Goal: Task Accomplishment & Management: Complete application form

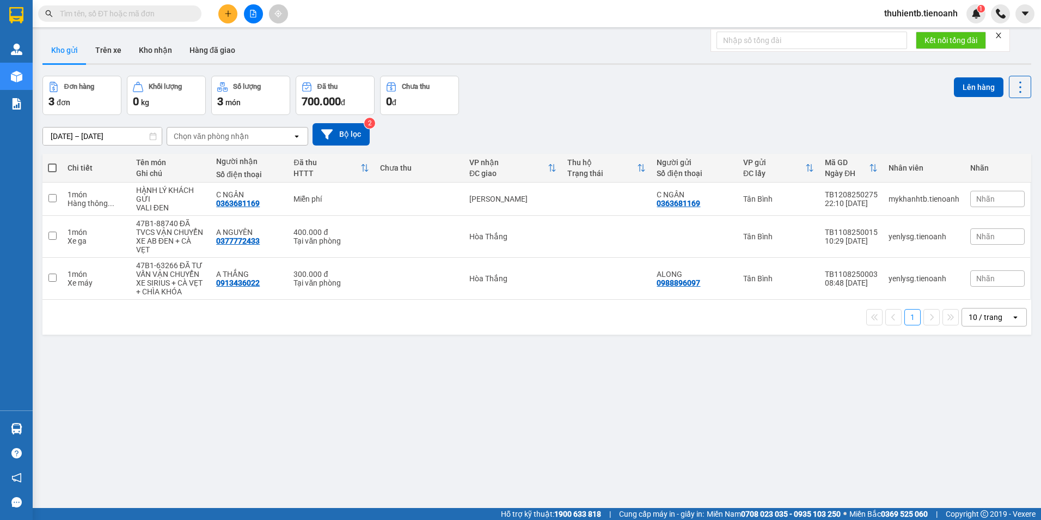
click at [148, 16] on input "text" at bounding box center [124, 14] width 129 height 12
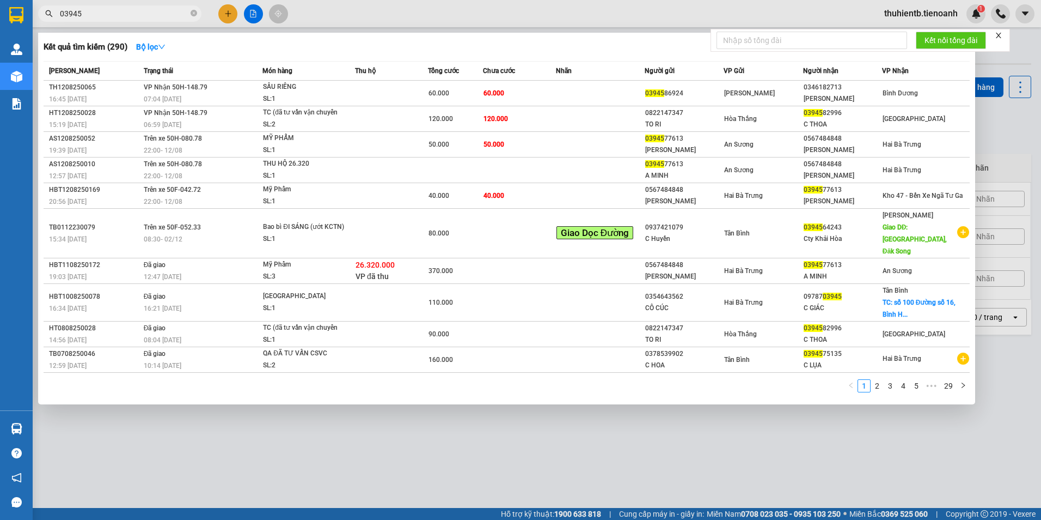
click at [148, 16] on input "03945" at bounding box center [124, 14] width 129 height 12
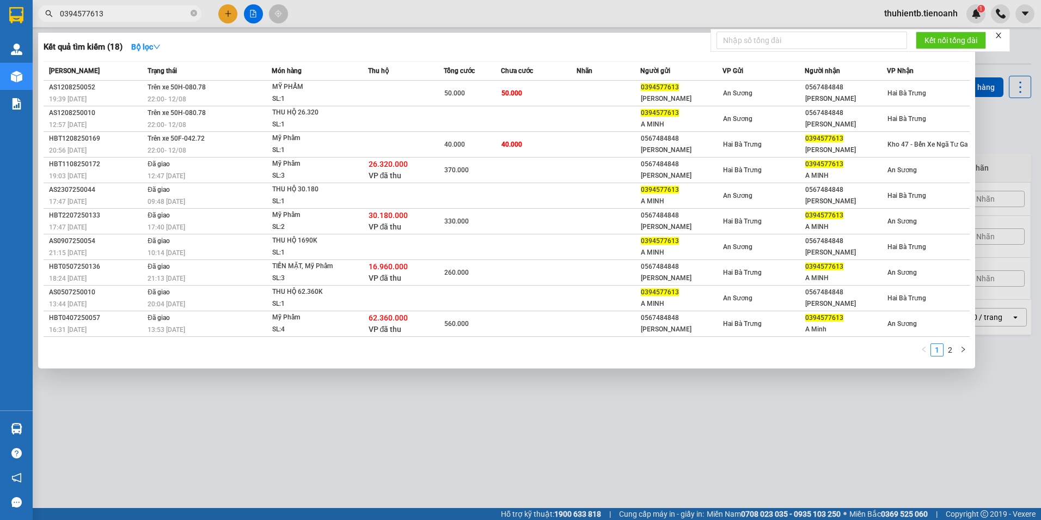
type input "0394577613"
click at [316, 143] on div "Mỹ Phẩm" at bounding box center [313, 138] width 82 height 12
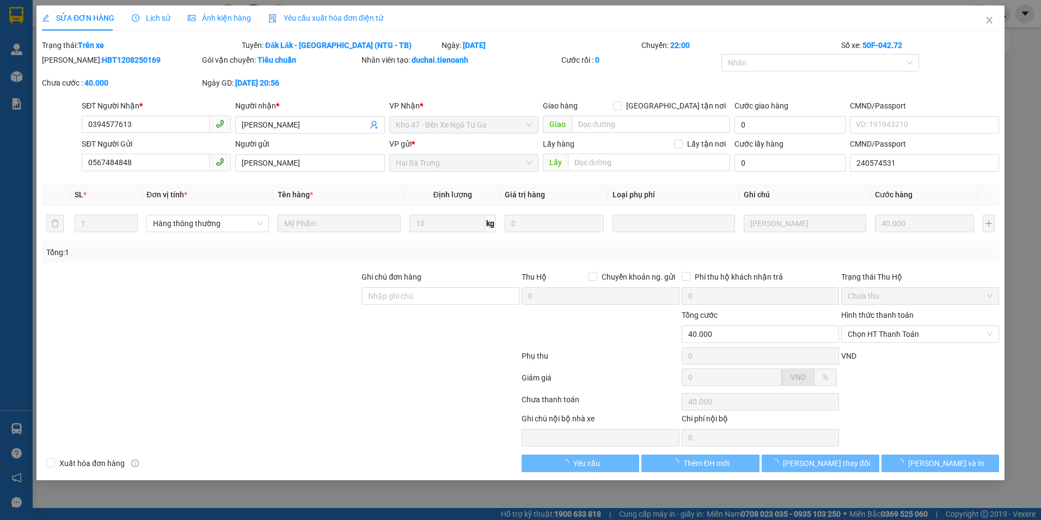
type input "0394577613"
type input "[PERSON_NAME]"
type input "0567484848"
type input "[PERSON_NAME]"
type input "240574531"
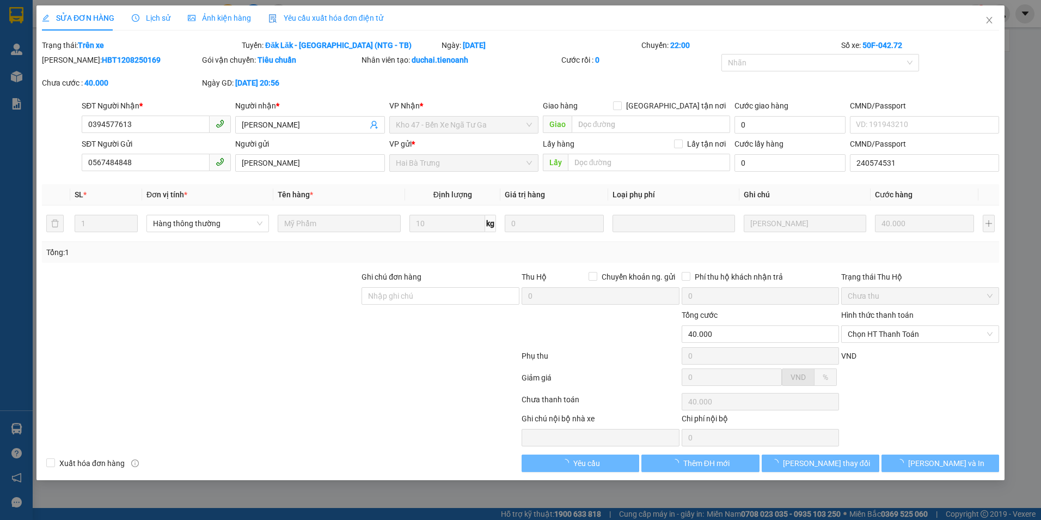
type input "40.000"
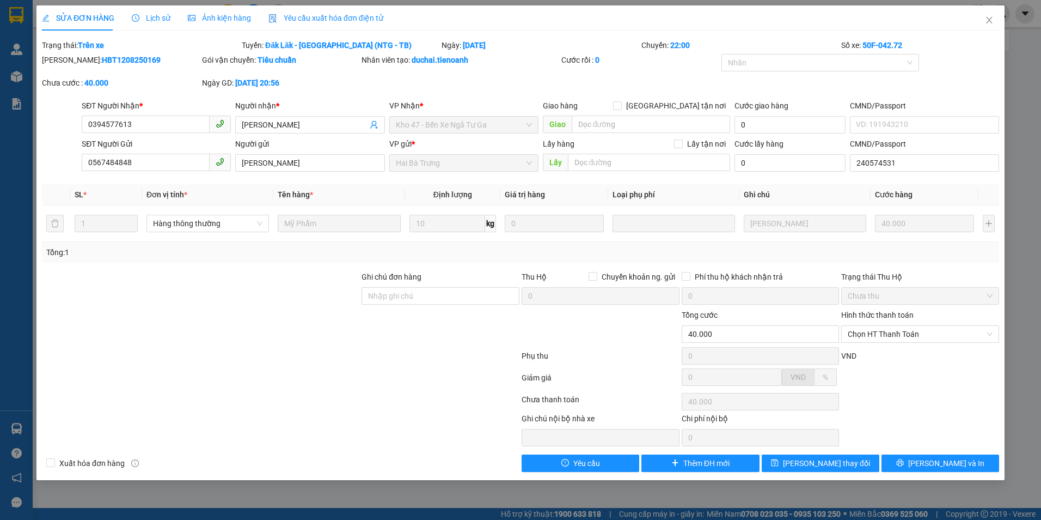
drag, startPoint x: 151, startPoint y: 17, endPoint x: 151, endPoint y: 33, distance: 16.3
click at [154, 16] on span "Lịch sử" at bounding box center [151, 18] width 39 height 9
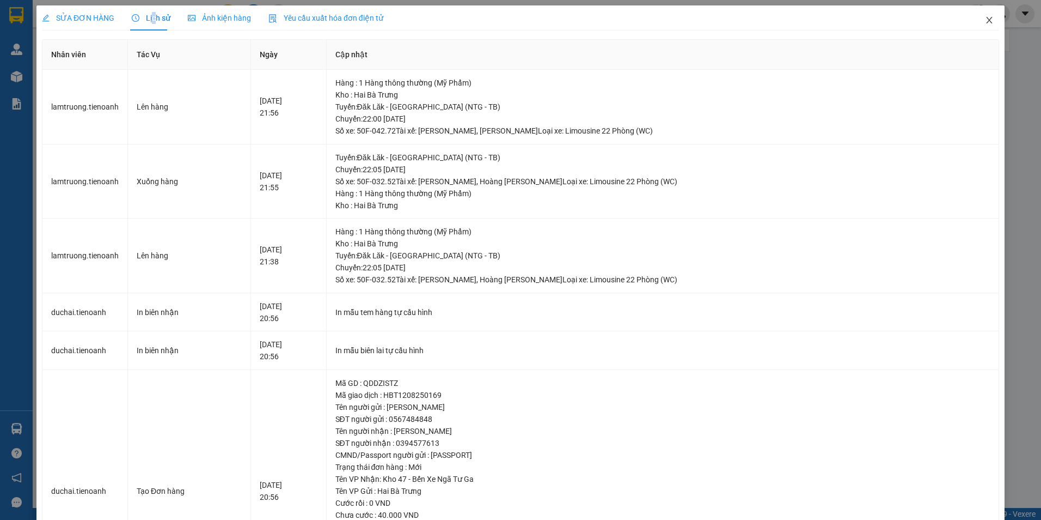
drag, startPoint x: 980, startPoint y: 20, endPoint x: 495, endPoint y: 24, distance: 485.3
click at [985, 20] on icon "close" at bounding box center [989, 20] width 9 height 9
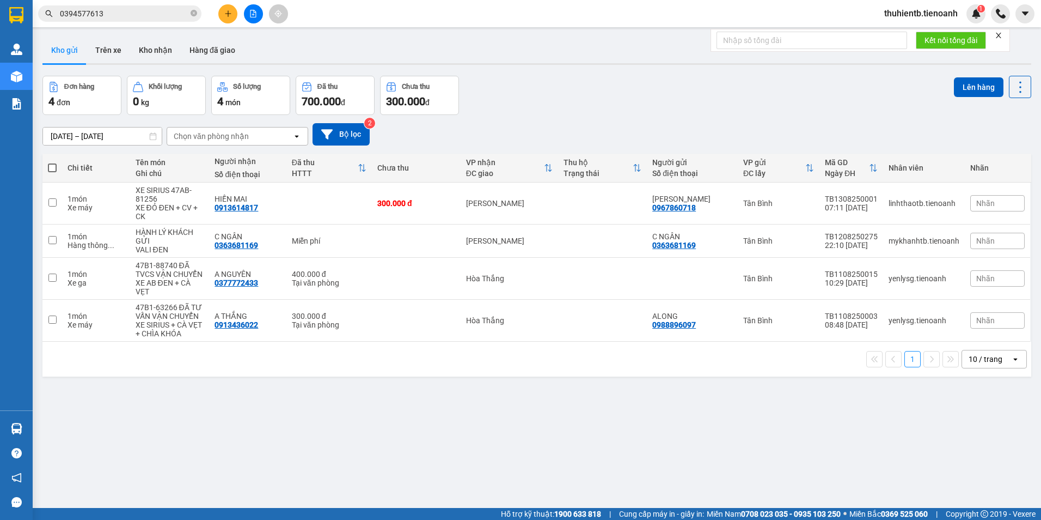
click at [120, 5] on div "Kết quả tìm kiếm ( 18 ) Bộ lọc Mã ĐH Trạng thái Món hàng Thu hộ Tổng cước Chưa …" at bounding box center [106, 13] width 212 height 19
click at [117, 10] on input "0394577613" at bounding box center [124, 14] width 129 height 12
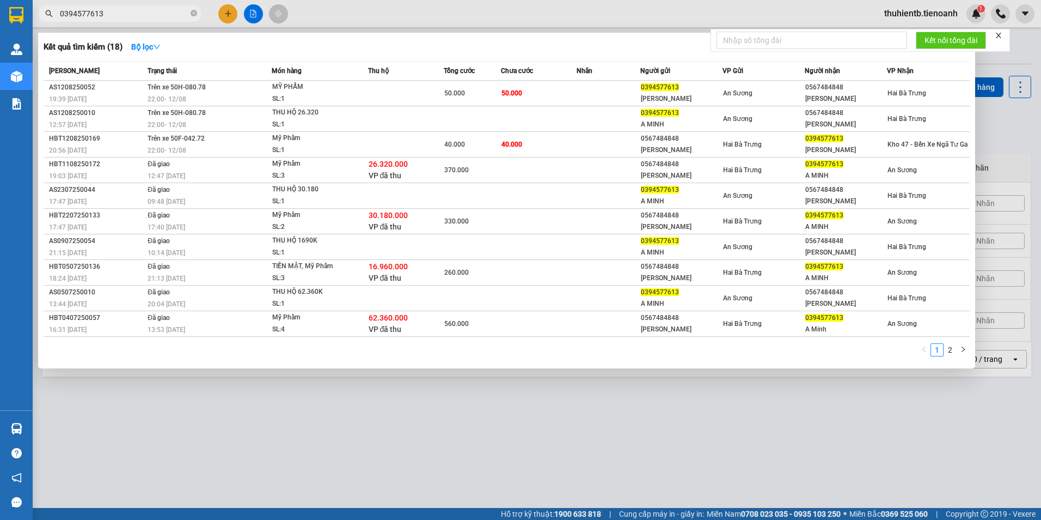
click at [117, 10] on input "0394577613" at bounding box center [124, 14] width 129 height 12
paste input "812710747"
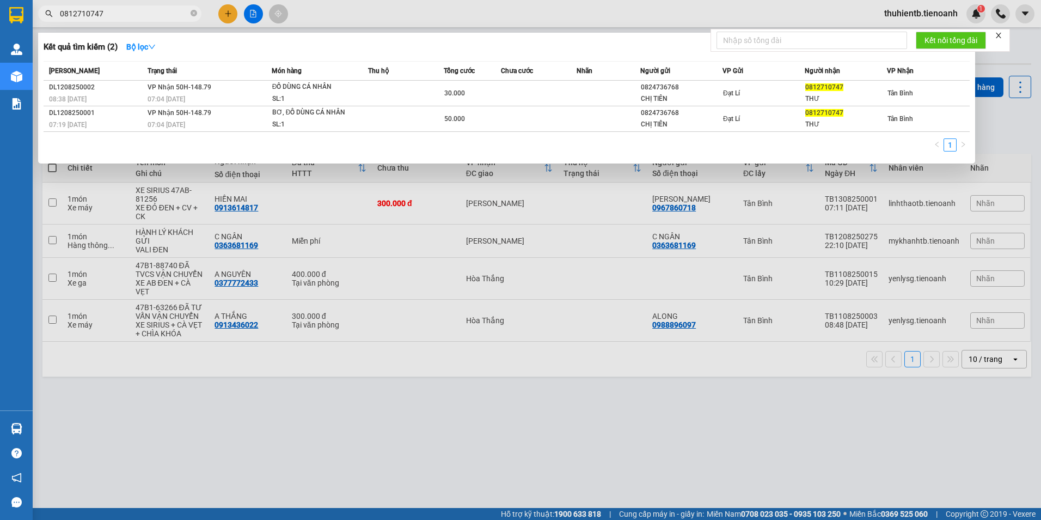
type input "0812710747"
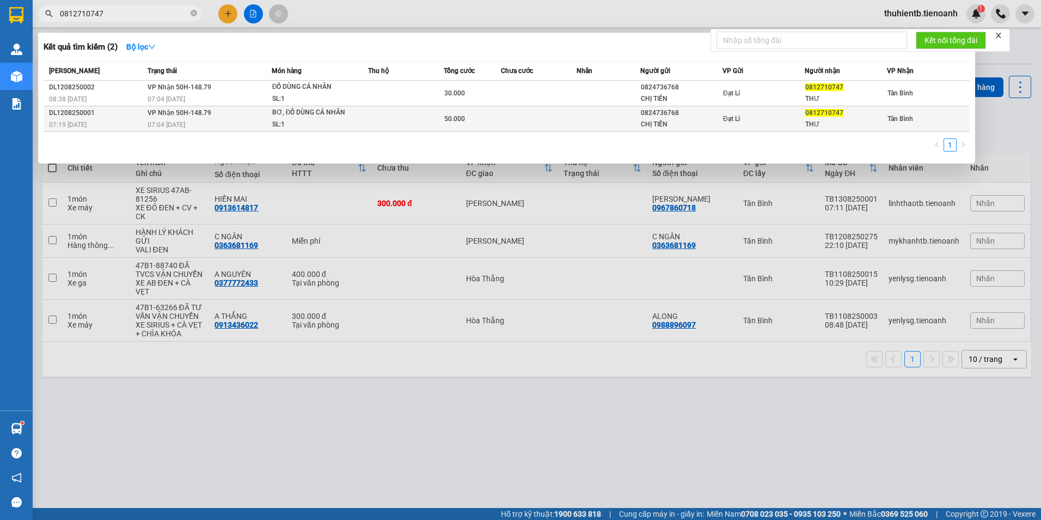
click at [371, 121] on td at bounding box center [406, 119] width 76 height 26
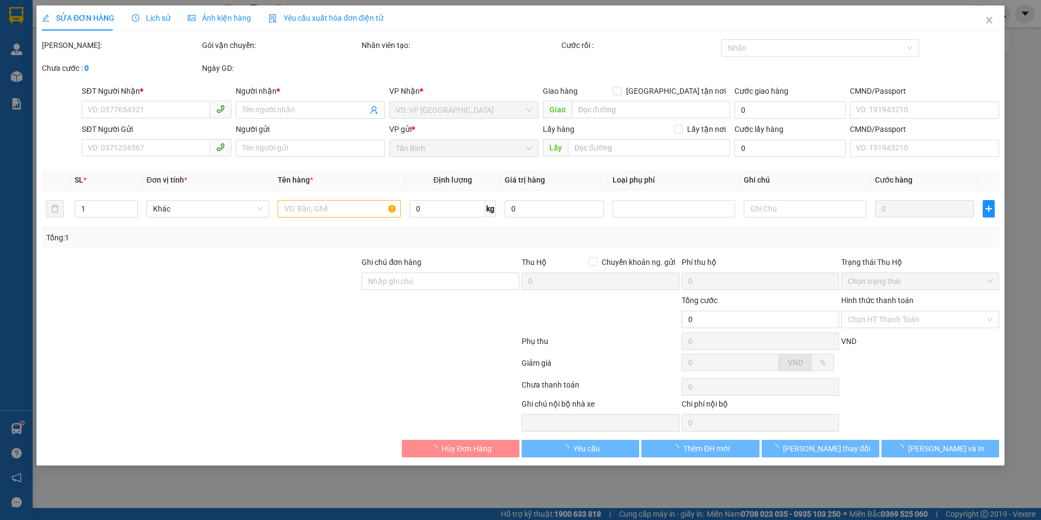
type input "0812710747"
type input "THƯ"
type input "0824736768"
type input "CHỊ TIÊN"
type input "50.000"
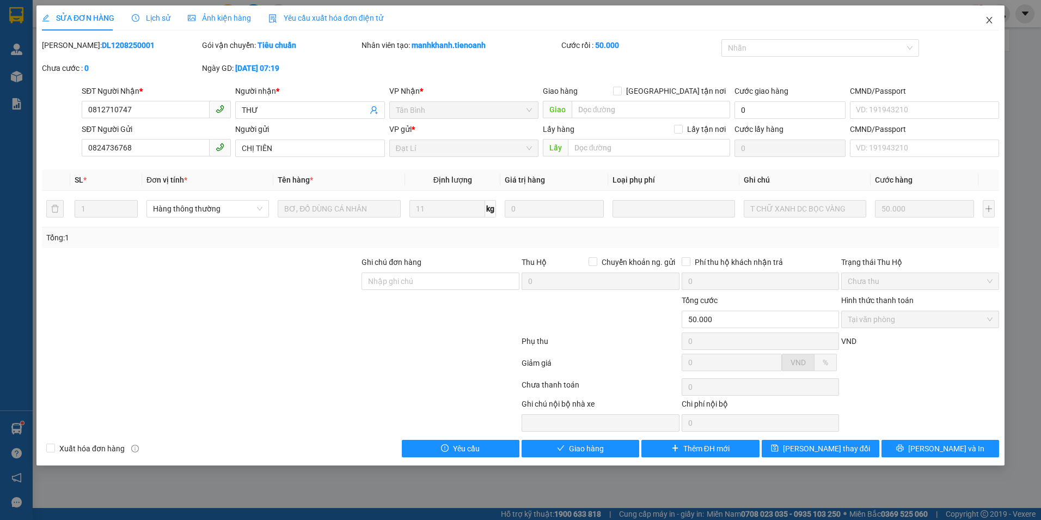
click at [993, 17] on icon "close" at bounding box center [989, 20] width 9 height 9
click at [993, 17] on div at bounding box center [1000, 13] width 19 height 19
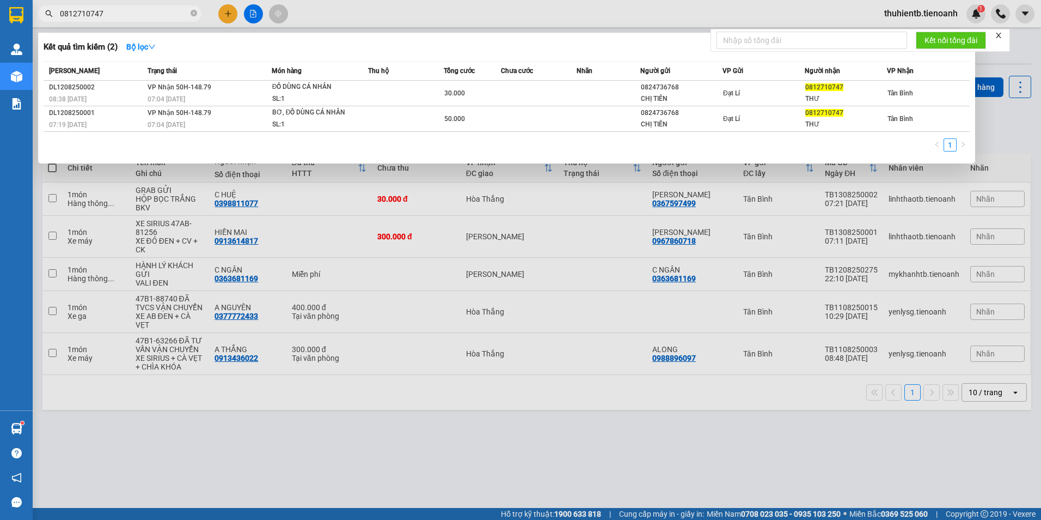
click at [156, 16] on input "0812710747" at bounding box center [124, 14] width 129 height 12
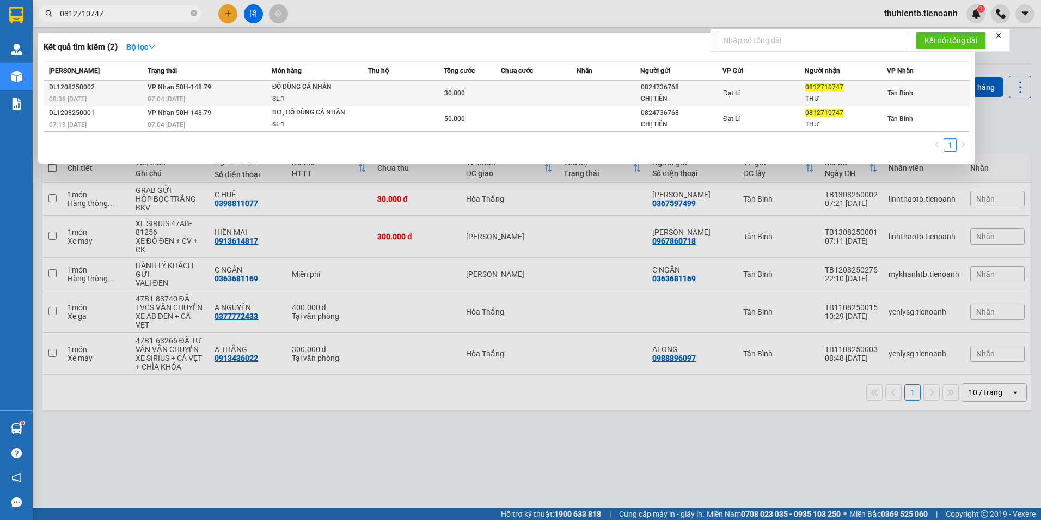
click at [339, 103] on div "SL: 1" at bounding box center [313, 99] width 82 height 12
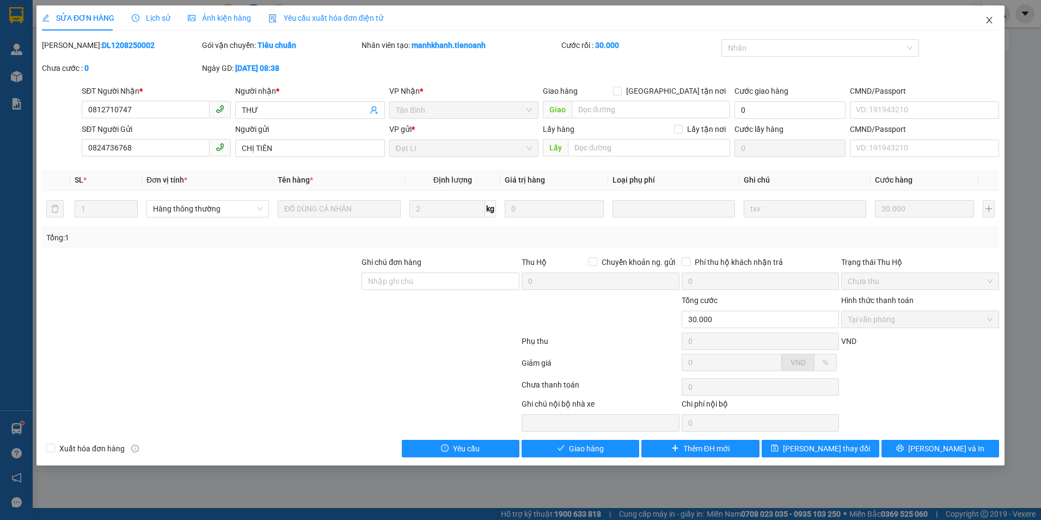
click at [990, 22] on icon "close" at bounding box center [989, 20] width 9 height 9
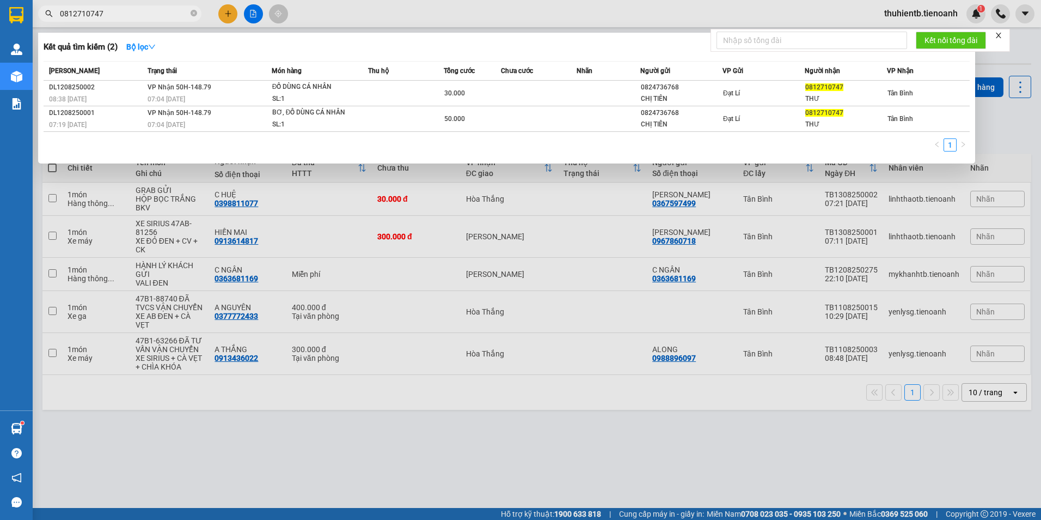
click at [123, 16] on input "0812710747" at bounding box center [124, 14] width 129 height 12
click at [138, 14] on input "0812710747" at bounding box center [124, 14] width 129 height 12
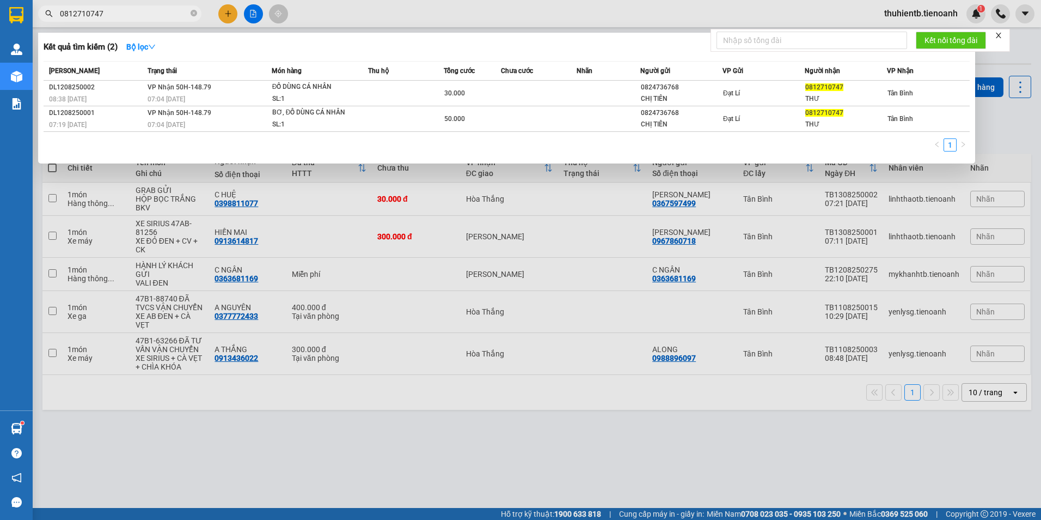
paste input "901197996"
type input "0901197996"
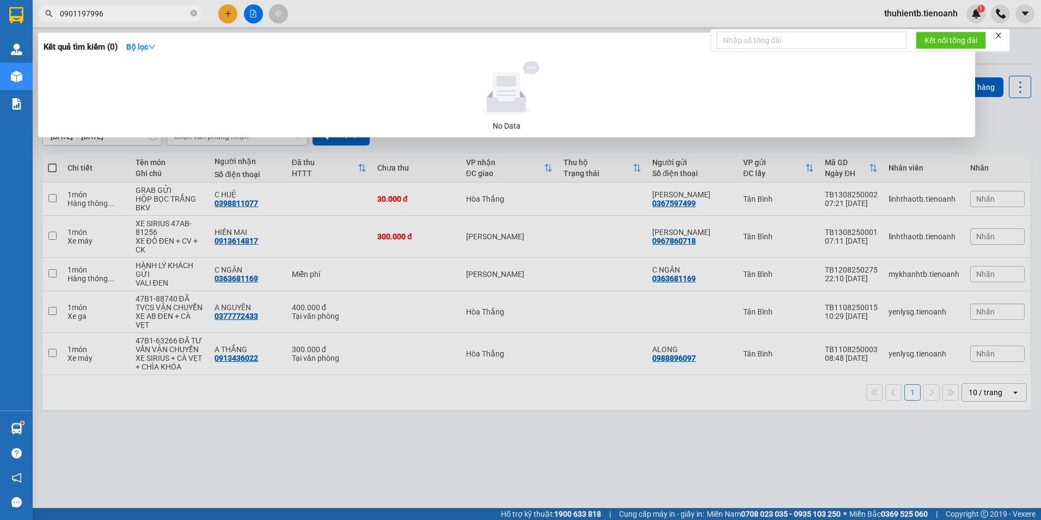
click at [82, 11] on input "0901197996" at bounding box center [124, 14] width 129 height 12
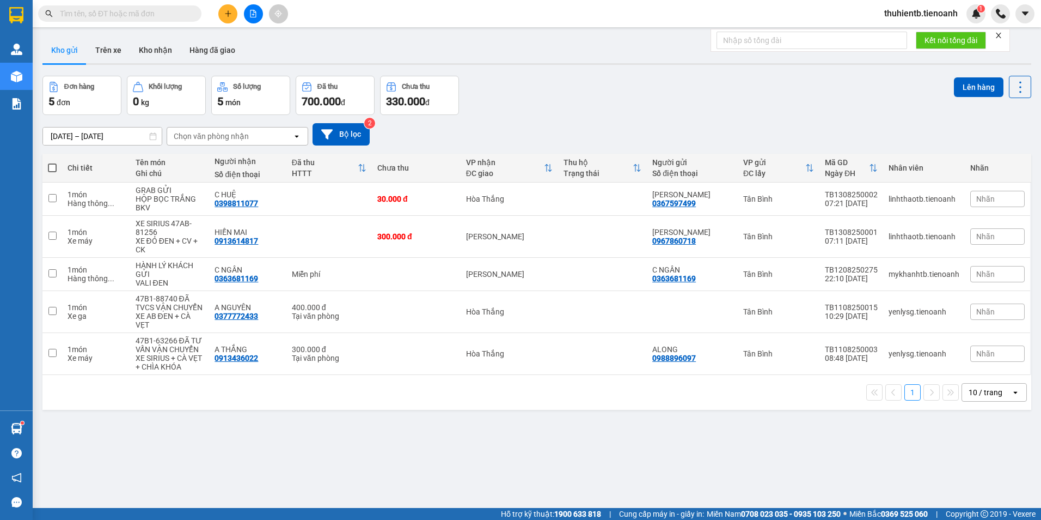
click at [130, 21] on span at bounding box center [119, 13] width 163 height 16
click at [130, 17] on input "text" at bounding box center [124, 14] width 129 height 12
paste input "0812710747"
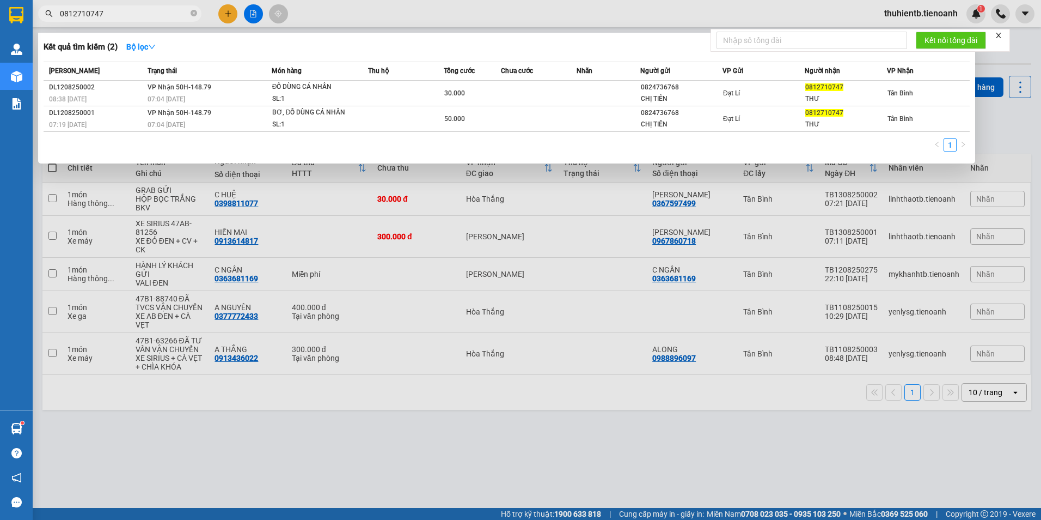
type input "0812710747"
click at [135, 9] on input "0812710747" at bounding box center [124, 14] width 129 height 12
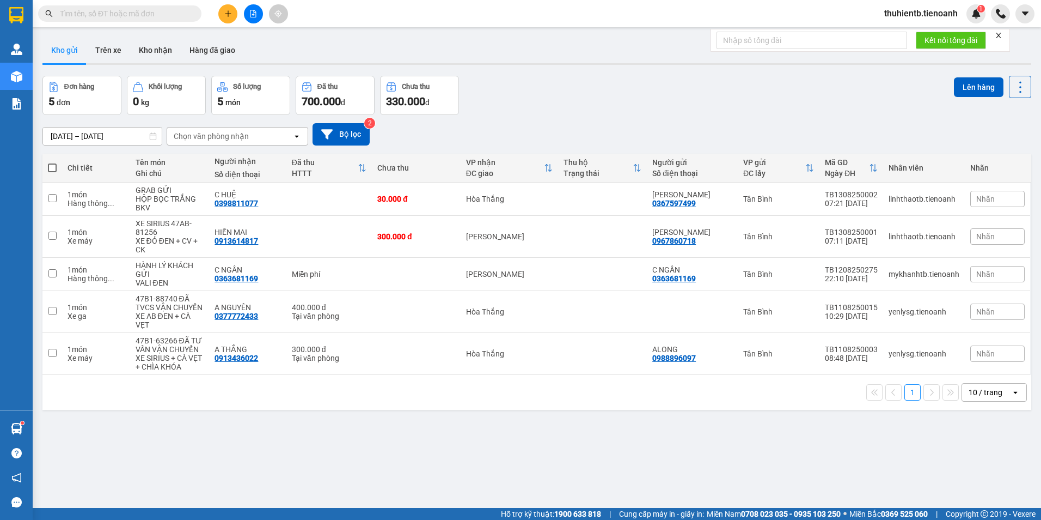
click at [150, 8] on input "text" at bounding box center [124, 14] width 129 height 12
paste input "0812710747"
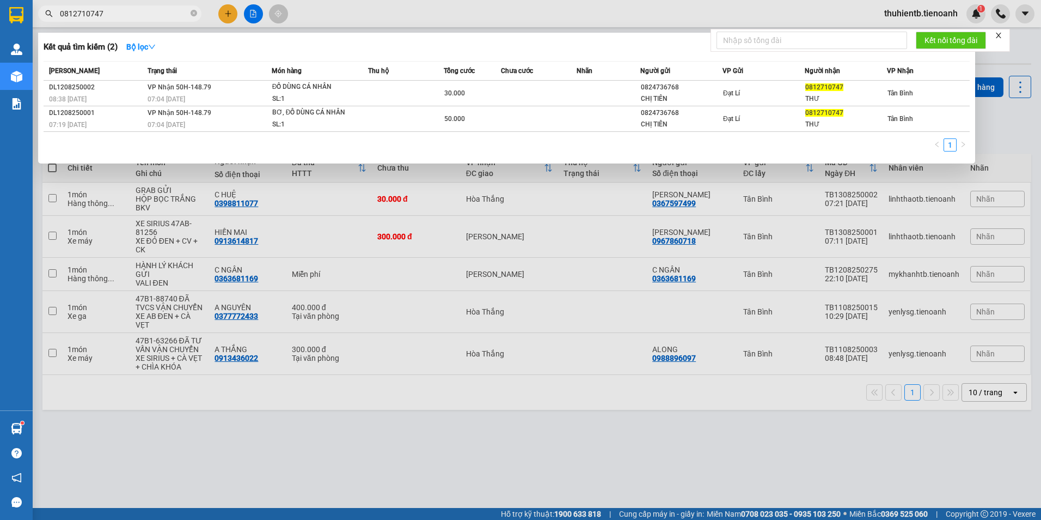
type input "0812710747"
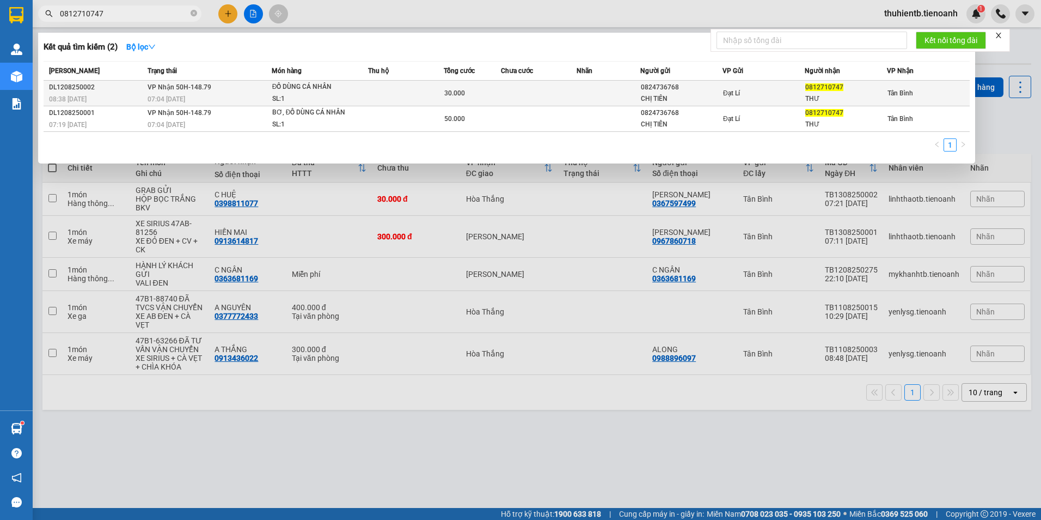
click at [198, 103] on div "07:04 [DATE]" at bounding box center [210, 99] width 124 height 12
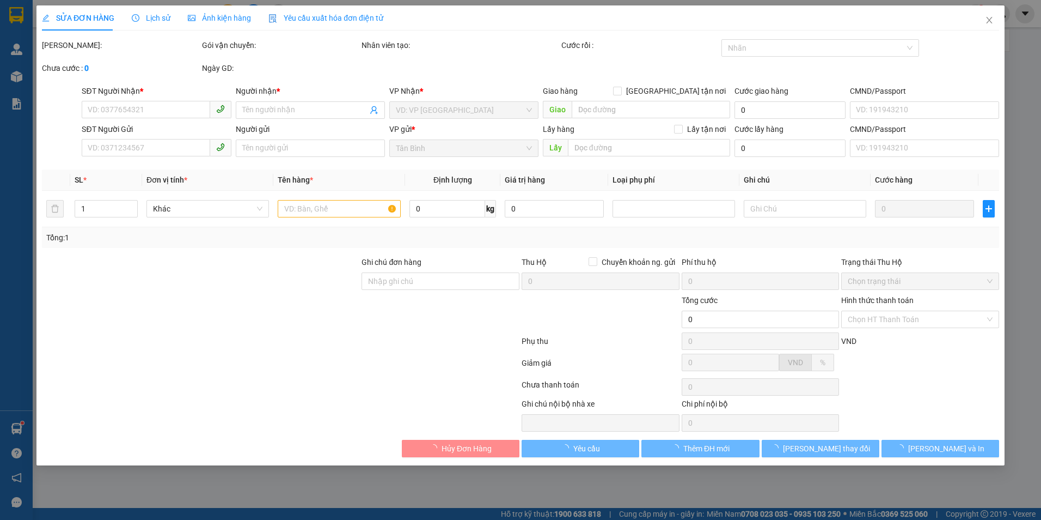
type input "0812710747"
type input "THƯ"
type input "0824736768"
type input "CHỊ TIÊN"
type input "30.000"
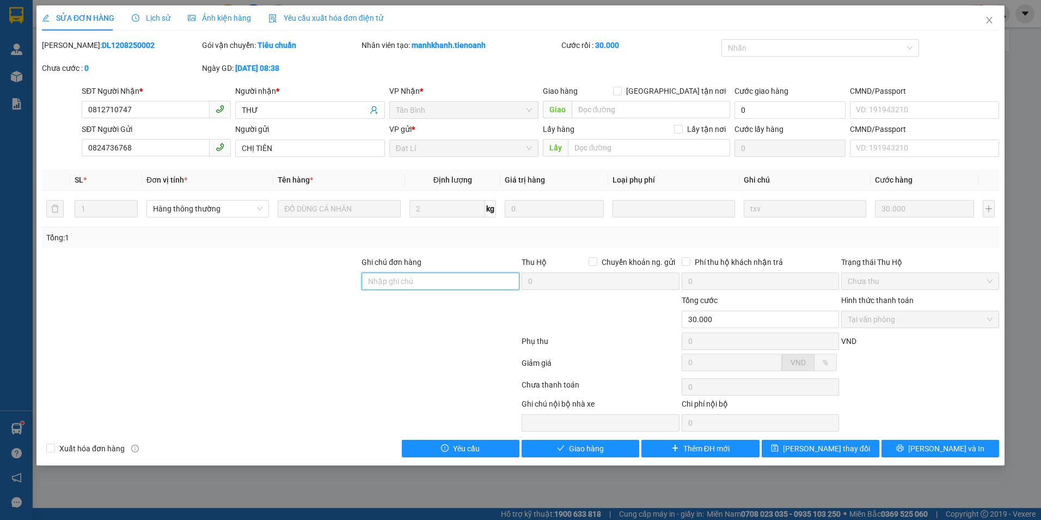
click at [419, 284] on input "Ghi chú đơn hàng" at bounding box center [441, 280] width 158 height 17
type input "g"
paste input "38 [PERSON_NAME], [GEOGRAPHIC_DATA], [GEOGRAPHIC_DATA], [GEOGRAPHIC_DATA], [GEO…"
drag, startPoint x: 434, startPoint y: 281, endPoint x: 322, endPoint y: 287, distance: 111.8
click at [322, 287] on div "Ghi chú đơn hàng GTN 38 [PERSON_NAME], [GEOGRAPHIC_DATA], [GEOGRAPHIC_DATA], [G…" at bounding box center [521, 275] width 960 height 38
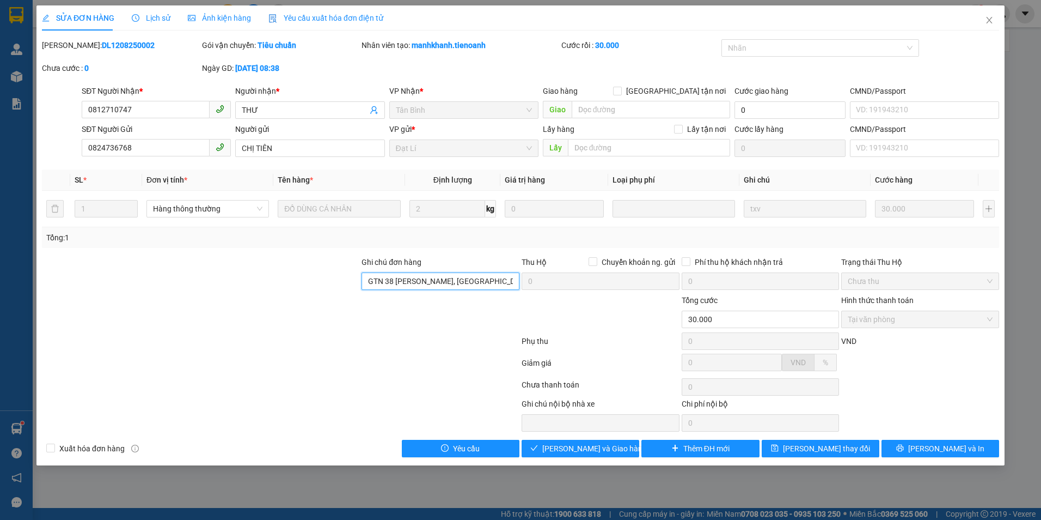
click at [385, 289] on input "GTN 38 [PERSON_NAME], [GEOGRAPHIC_DATA], [GEOGRAPHIC_DATA], [GEOGRAPHIC_DATA], …" at bounding box center [441, 280] width 158 height 17
type input "GTN 38 [PERSON_NAME], [GEOGRAPHIC_DATA], [GEOGRAPHIC_DATA], [GEOGRAPHIC_DATA], …"
click at [354, 354] on div at bounding box center [281, 365] width 480 height 22
click at [814, 448] on span "[PERSON_NAME] thay đổi" at bounding box center [826, 448] width 87 height 12
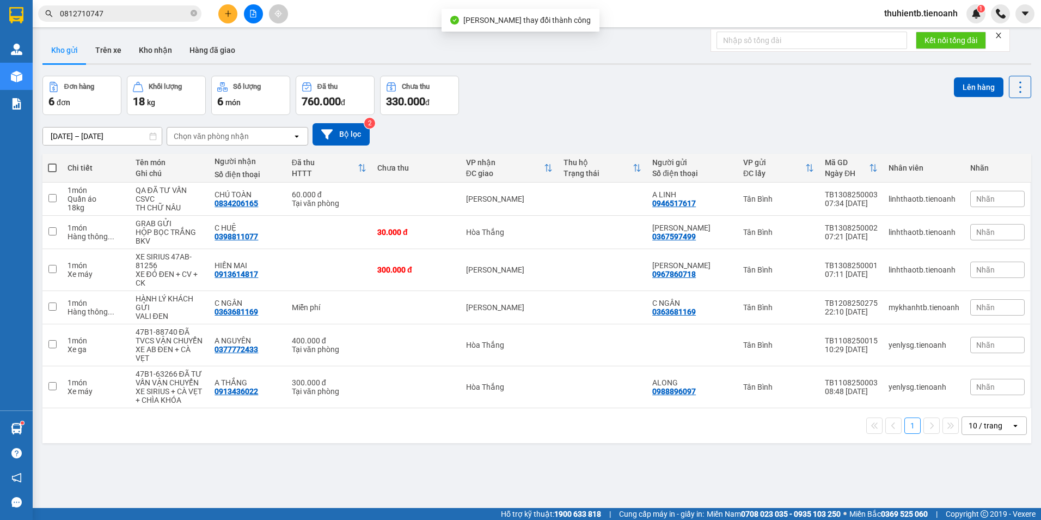
click at [120, 5] on div "Kết quả tìm kiếm ( 2 ) Bộ lọc Mã ĐH Trạng thái Món hàng Thu hộ Tổng cước Chưa c…" at bounding box center [106, 13] width 212 height 19
click at [116, 12] on input "0812710747" at bounding box center [124, 14] width 129 height 12
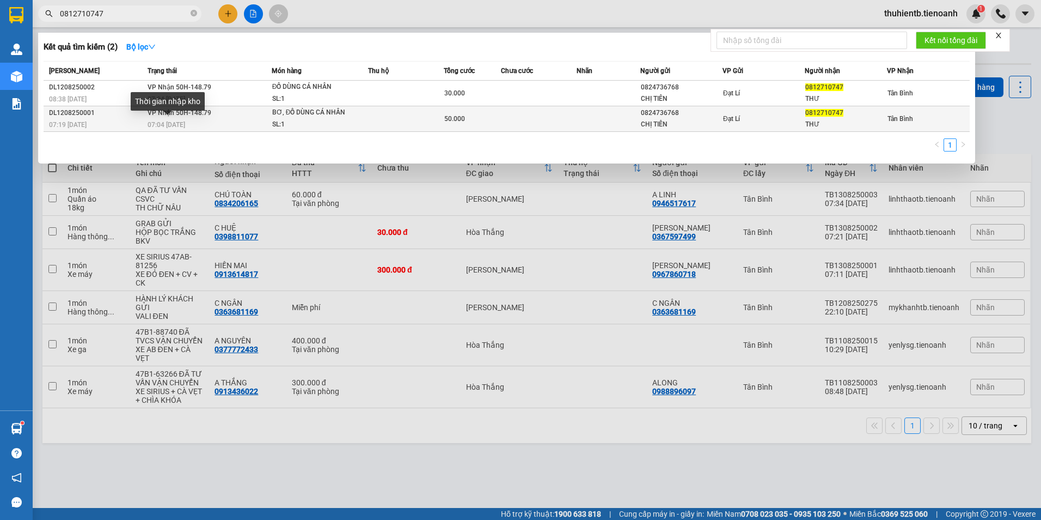
click at [185, 125] on span "07:04 [DATE]" at bounding box center [167, 125] width 38 height 8
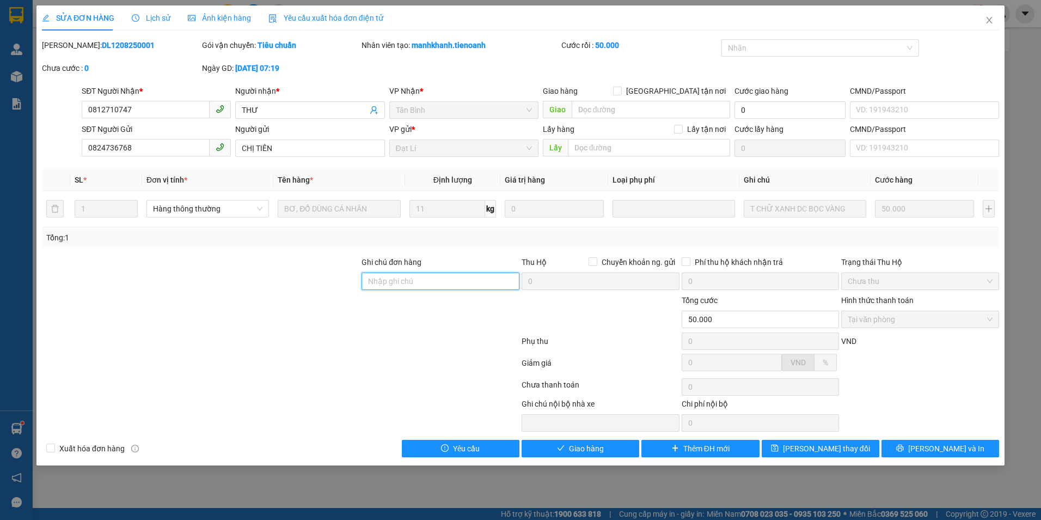
click at [389, 279] on input "Ghi chú đơn hàng" at bounding box center [441, 280] width 158 height 17
type input "GTN 38 [PERSON_NAME], [GEOGRAPHIC_DATA], [GEOGRAPHIC_DATA], [GEOGRAPHIC_DATA], …"
click at [344, 339] on div at bounding box center [281, 343] width 480 height 22
click at [814, 447] on span "[PERSON_NAME] thay đổi" at bounding box center [826, 448] width 87 height 12
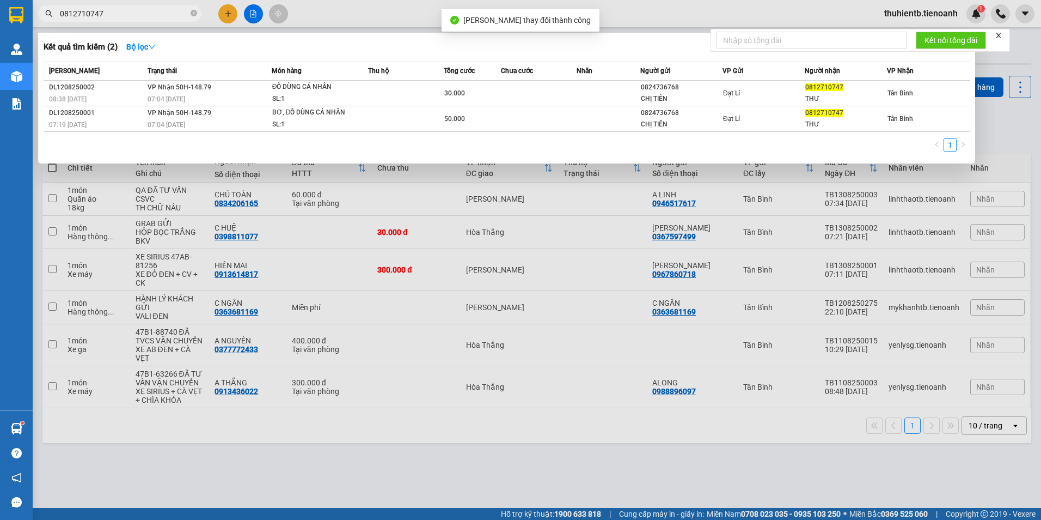
click at [119, 20] on span "0812710747" at bounding box center [119, 13] width 163 height 16
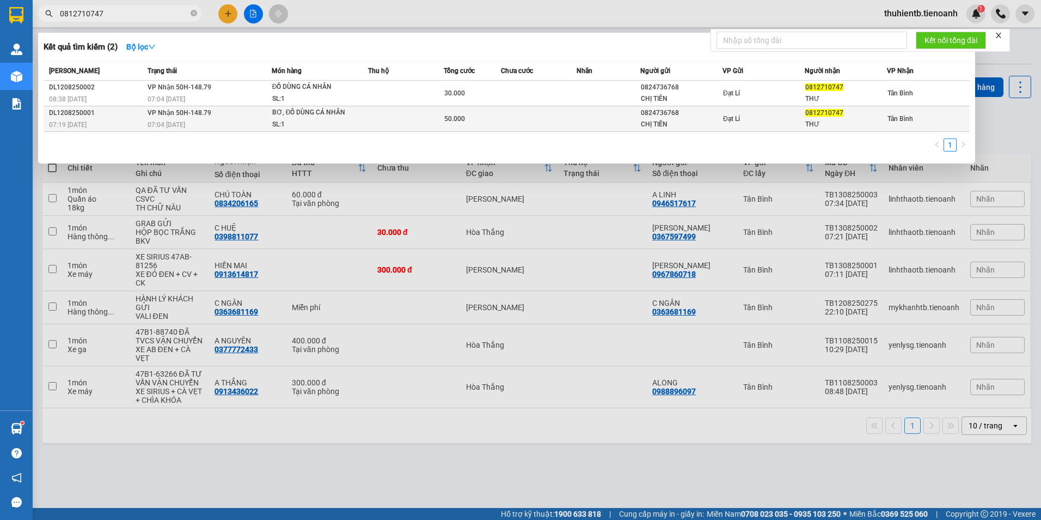
click at [419, 118] on td at bounding box center [406, 119] width 76 height 26
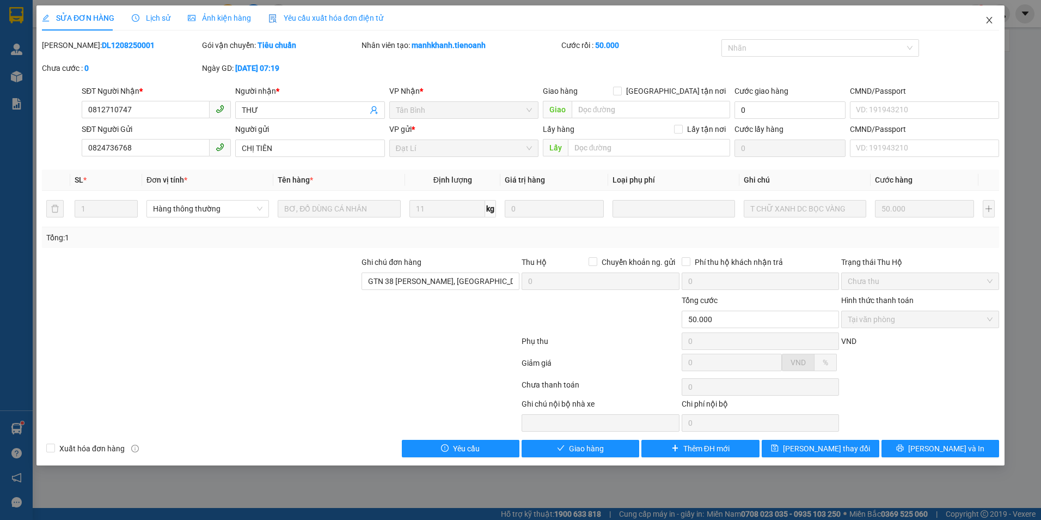
click at [994, 19] on icon "close" at bounding box center [989, 20] width 9 height 9
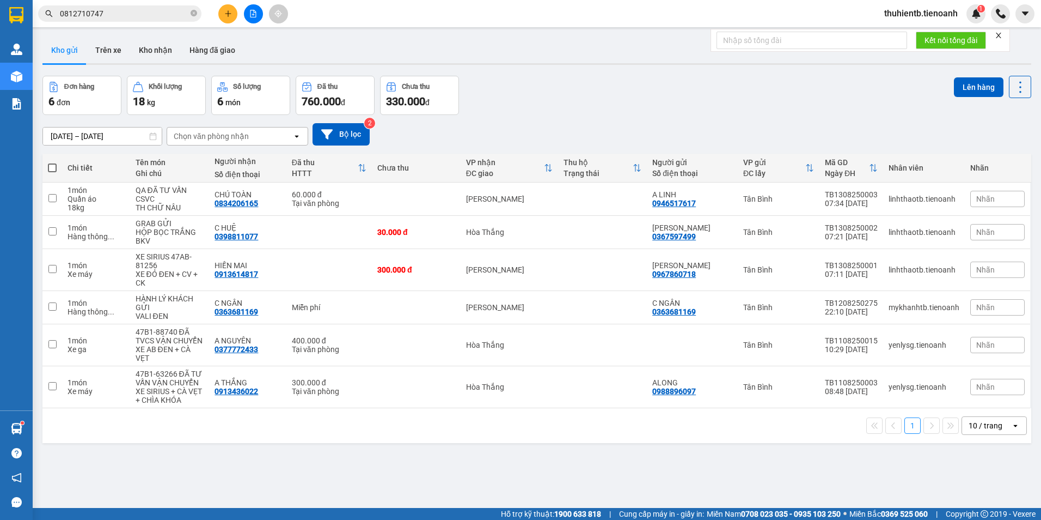
click at [150, 12] on input "0812710747" at bounding box center [124, 14] width 129 height 12
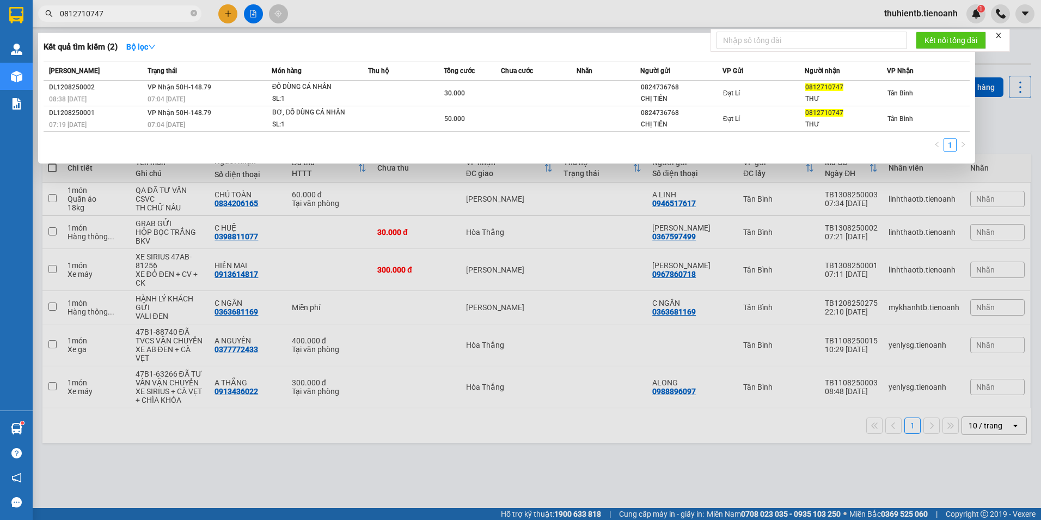
click at [150, 12] on input "0812710747" at bounding box center [124, 14] width 129 height 12
paste input "961416843"
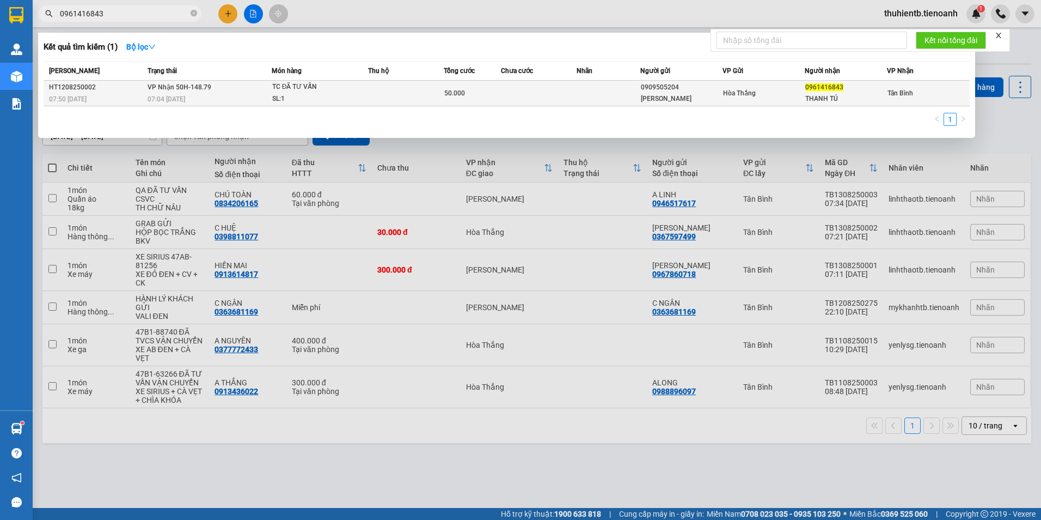
type input "0961416843"
click at [243, 84] on td "VP Nhận 50H-148.79 07:04 [DATE]" at bounding box center [208, 94] width 127 height 26
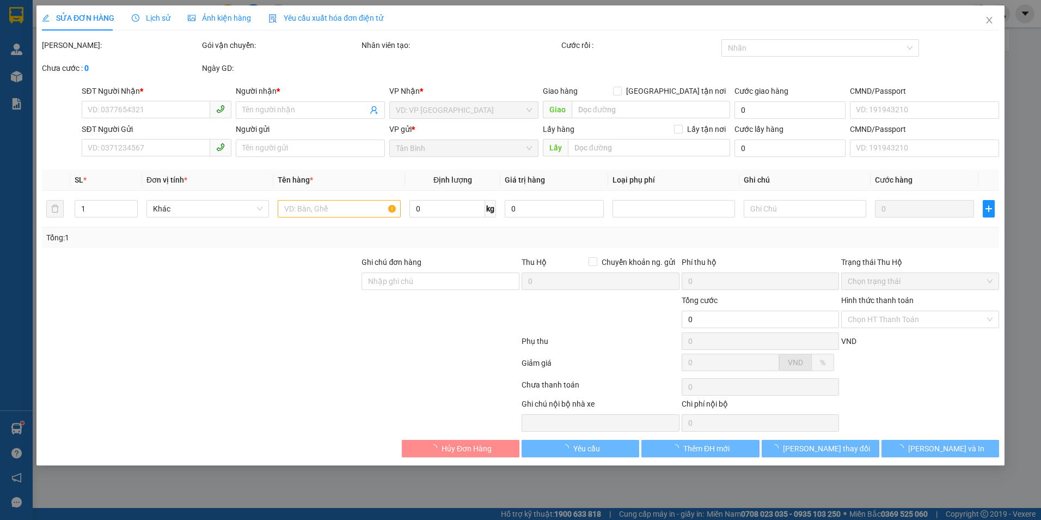
type input "0961416843"
type input "THANH TÚ"
type input "0909505204"
type input "[PERSON_NAME]"
type input "50.000"
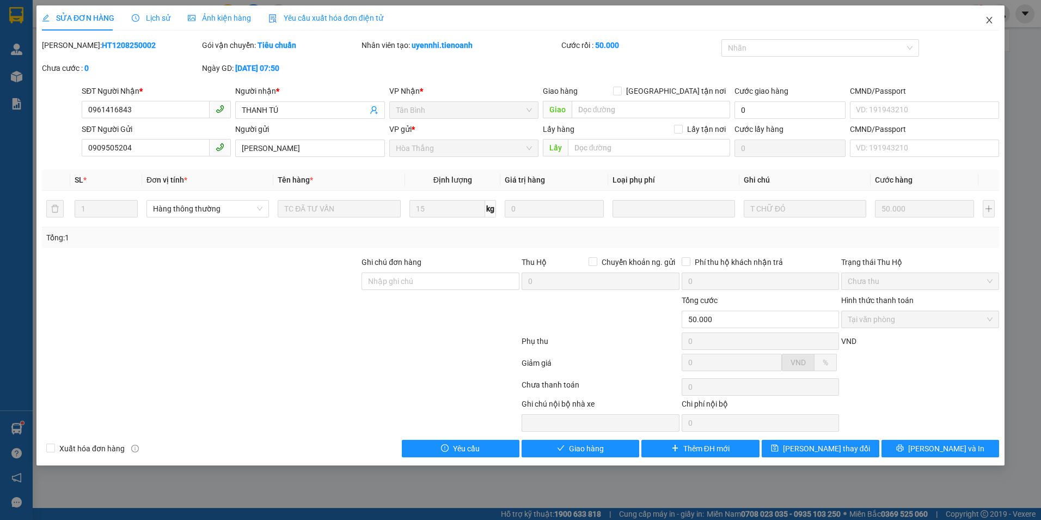
drag, startPoint x: 989, startPoint y: 16, endPoint x: 763, endPoint y: 29, distance: 226.4
click at [987, 16] on span "Close" at bounding box center [989, 20] width 31 height 31
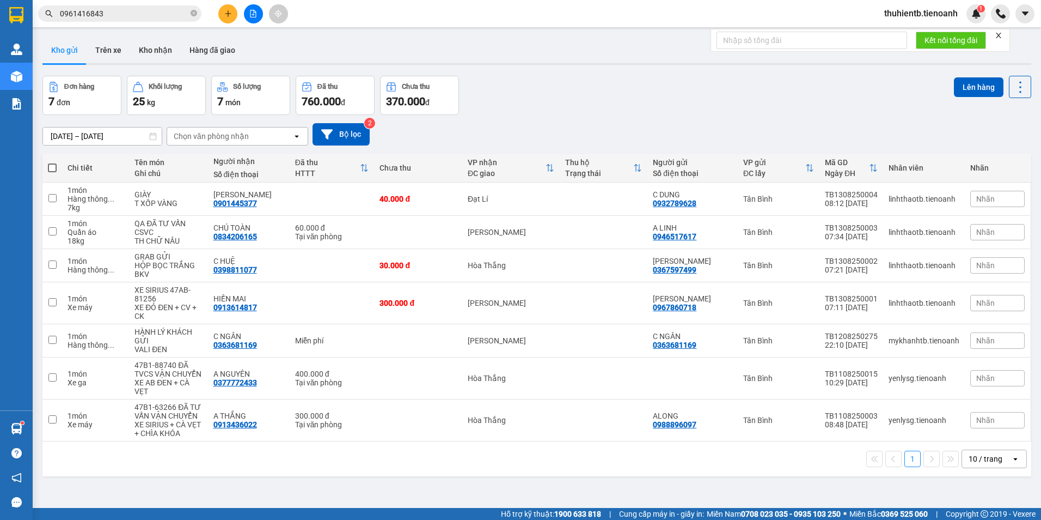
click at [118, 9] on input "0961416843" at bounding box center [124, 14] width 129 height 12
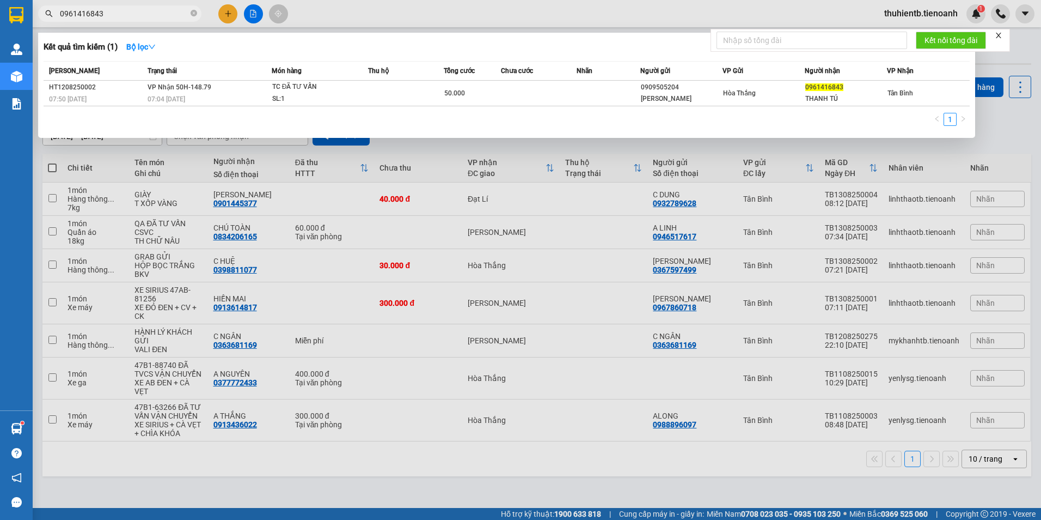
click at [119, 17] on input "0961416843" at bounding box center [124, 14] width 129 height 12
click at [114, 15] on input "0961416843" at bounding box center [124, 14] width 129 height 12
click at [124, 15] on input "0961416843" at bounding box center [124, 14] width 129 height 12
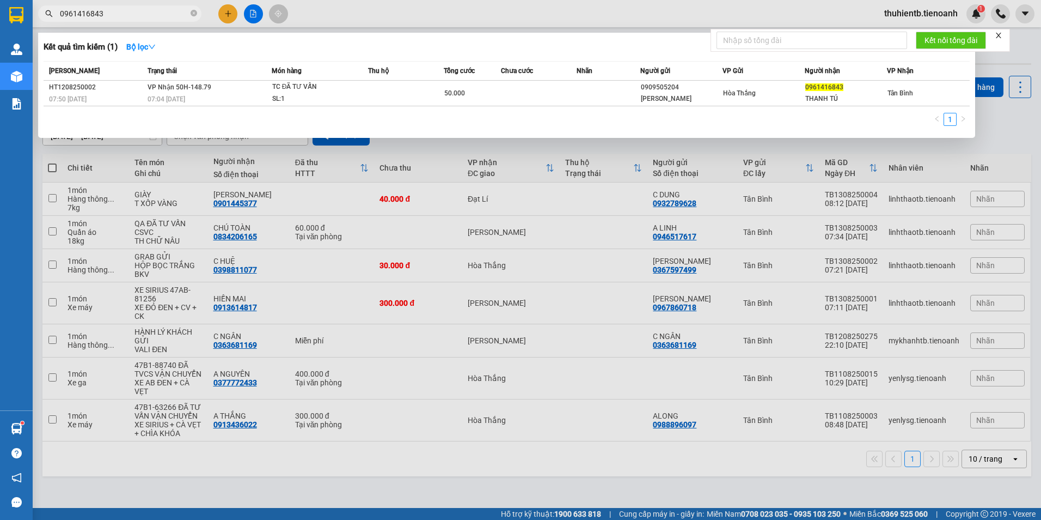
paste input "328965807"
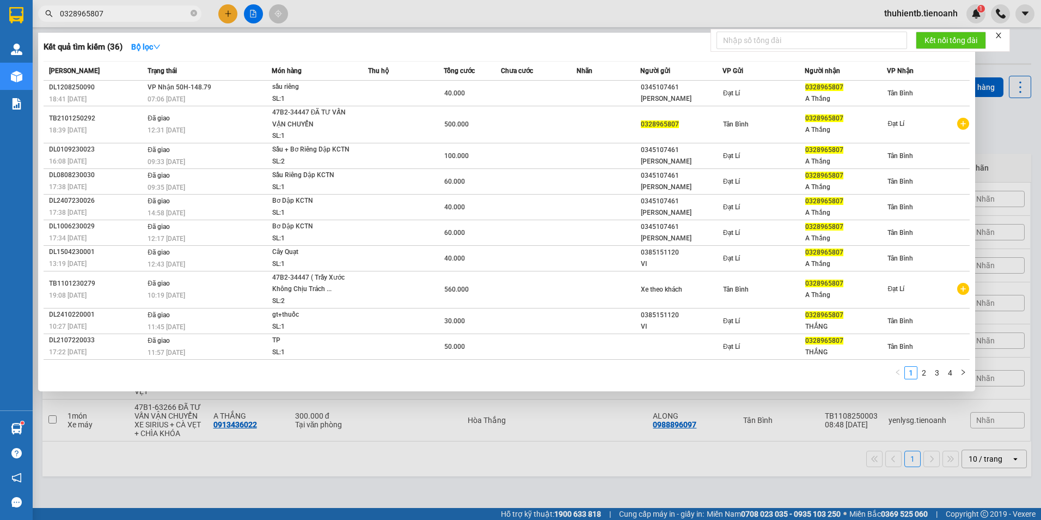
click at [161, 14] on input "0328965807" at bounding box center [124, 14] width 129 height 12
paste input "963230222"
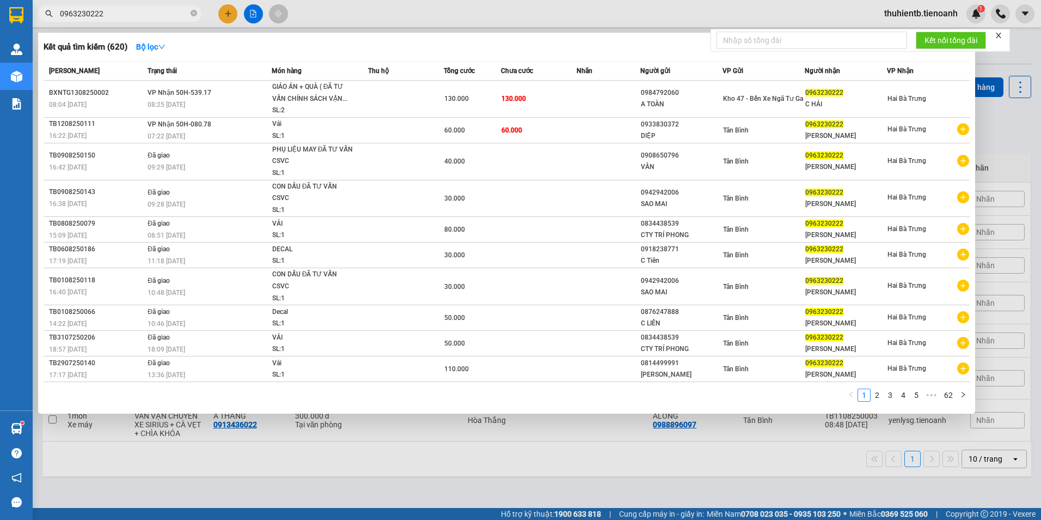
type input "0963230222"
click at [195, 14] on icon "close-circle" at bounding box center [194, 13] width 7 height 7
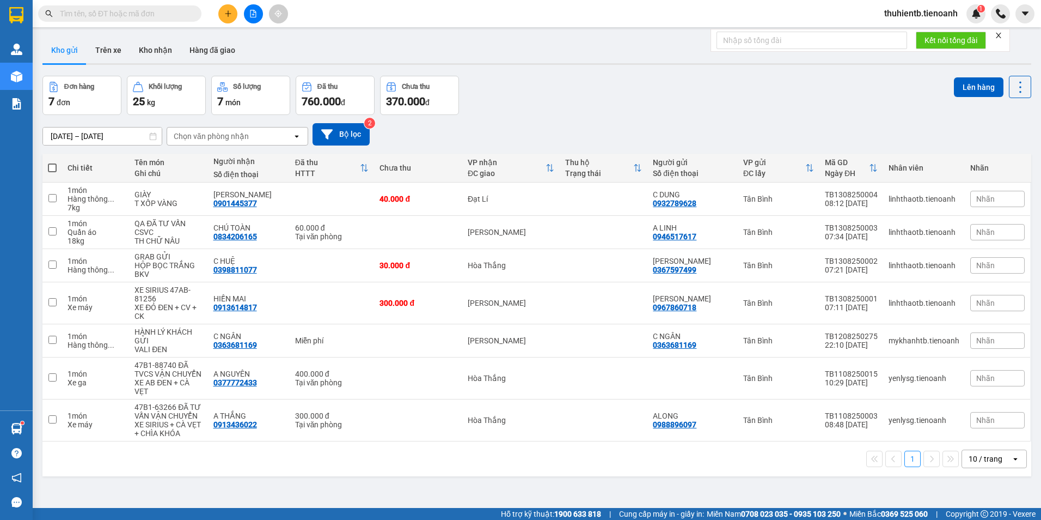
click at [179, 14] on input "text" at bounding box center [124, 14] width 129 height 12
paste input "0328965807"
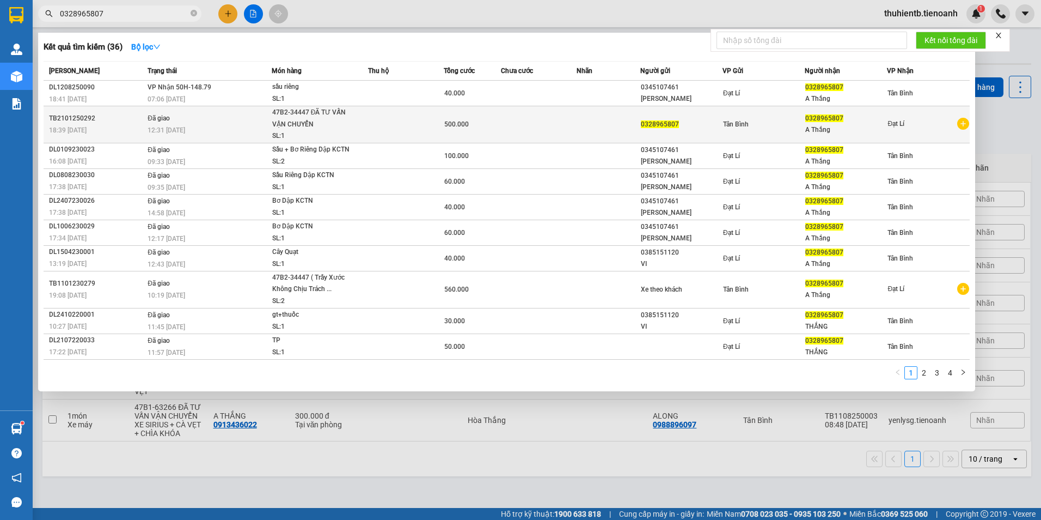
type input "0328965807"
click at [578, 108] on td at bounding box center [608, 124] width 63 height 37
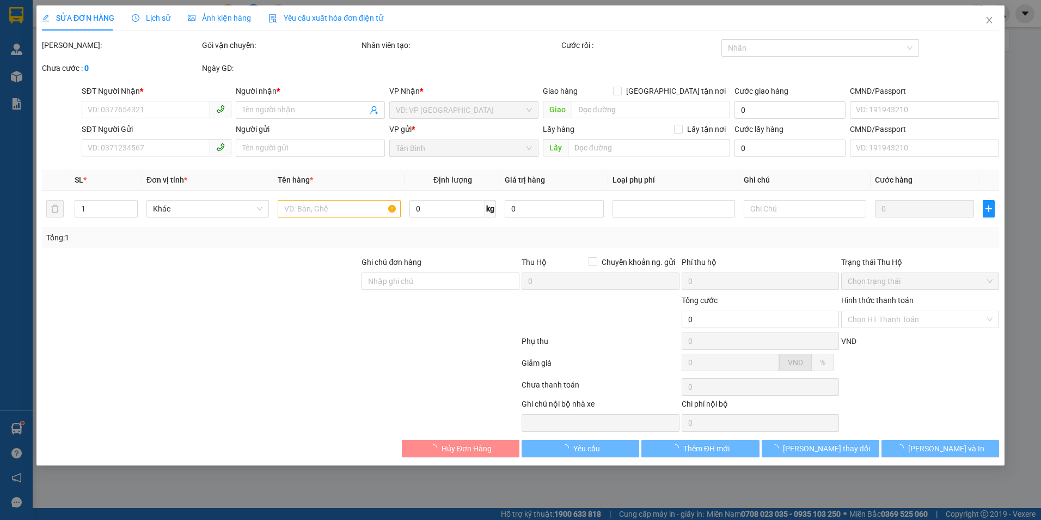
type input "0328965807"
type input "A Thắng"
type input "0328965807"
type input "500.000"
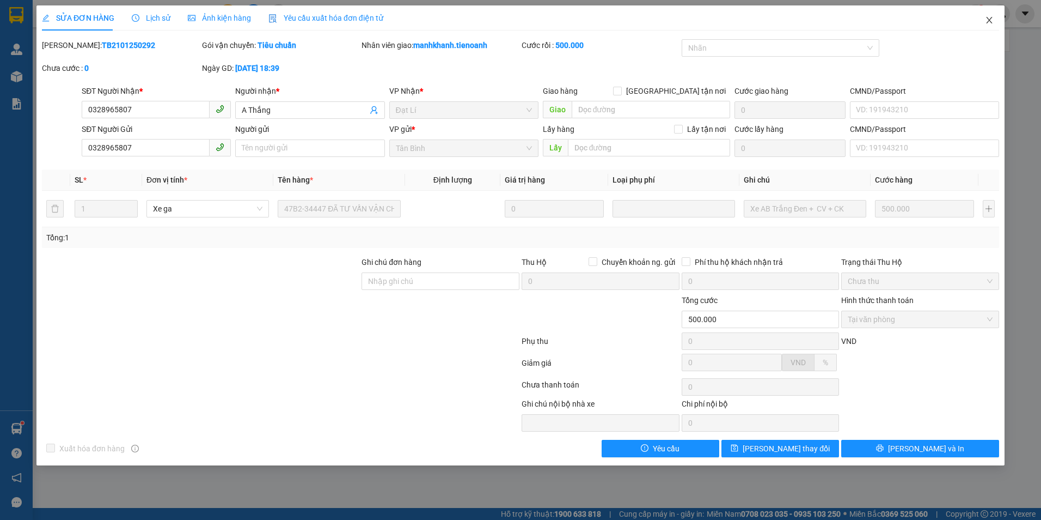
click at [988, 21] on icon "close" at bounding box center [989, 20] width 9 height 9
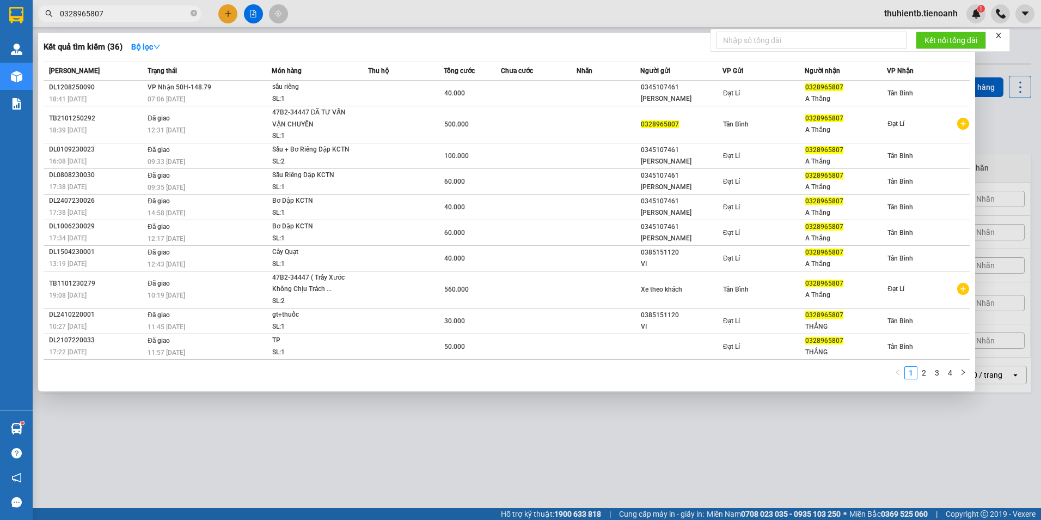
click at [138, 13] on input "0328965807" at bounding box center [124, 14] width 129 height 12
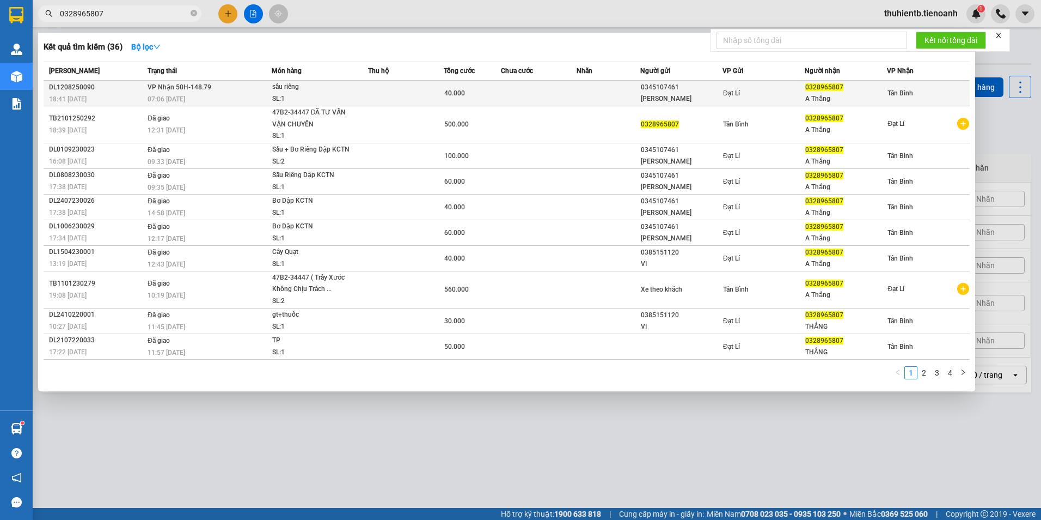
click at [184, 83] on span "VP Nhận 50H-148.79" at bounding box center [180, 87] width 64 height 8
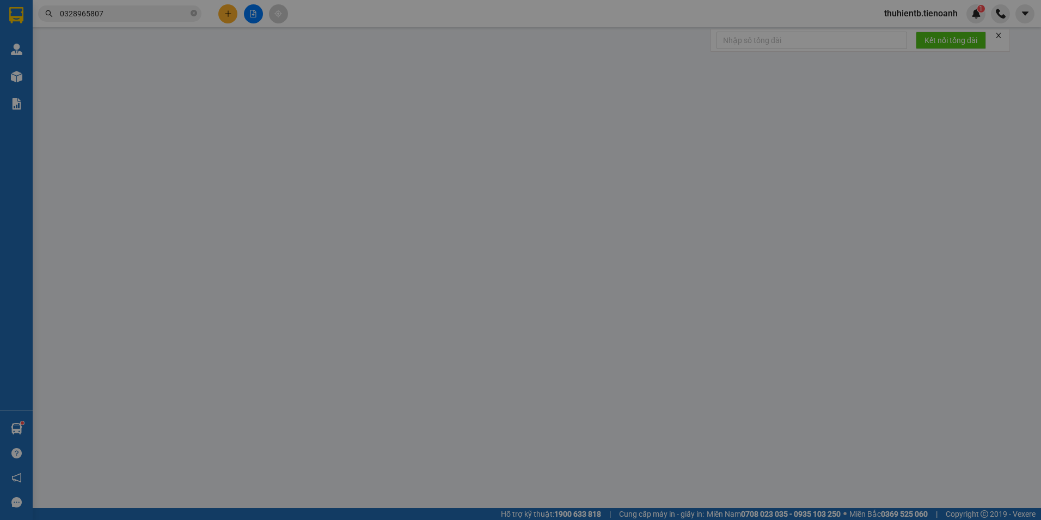
type input "0328965807"
type input "A Thắng"
type input "066200021440"
type input "0345107461"
type input "[PERSON_NAME]"
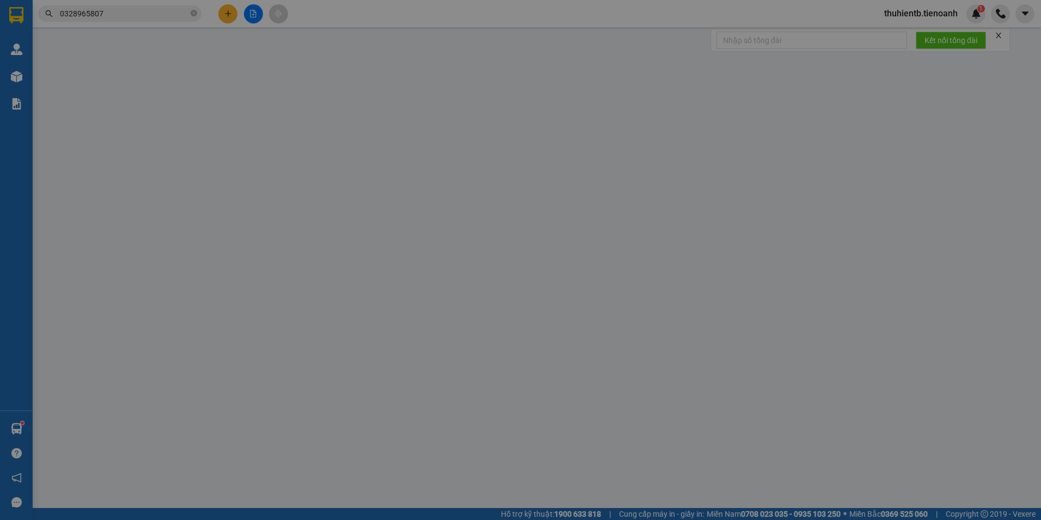
type input "066303009734"
type input "40.000"
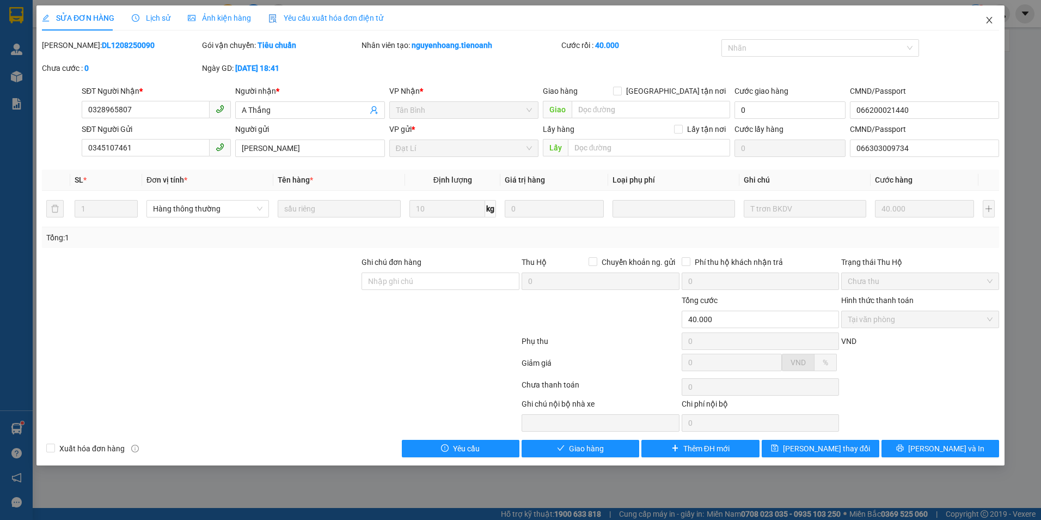
click at [986, 16] on icon "close" at bounding box center [989, 20] width 9 height 9
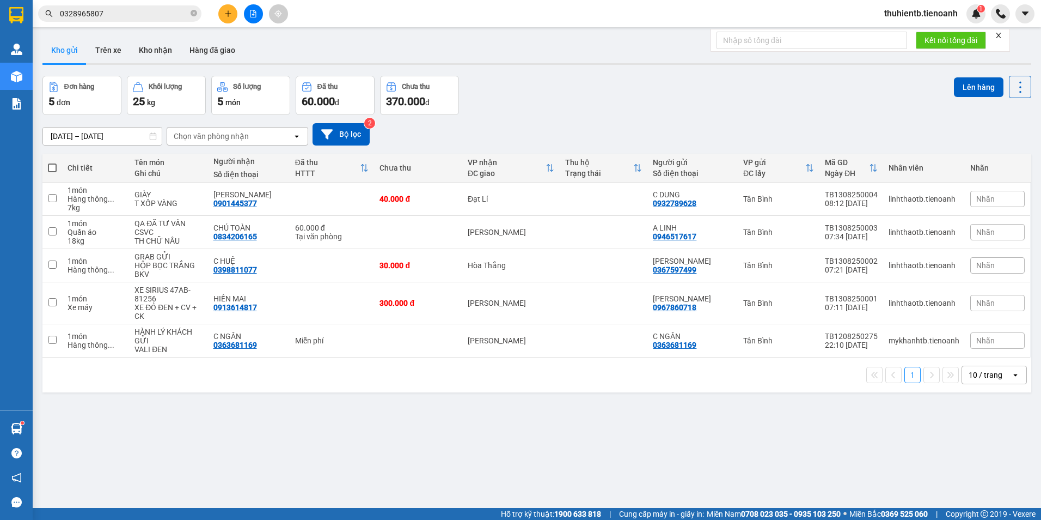
click at [110, 11] on input "0328965807" at bounding box center [124, 14] width 129 height 12
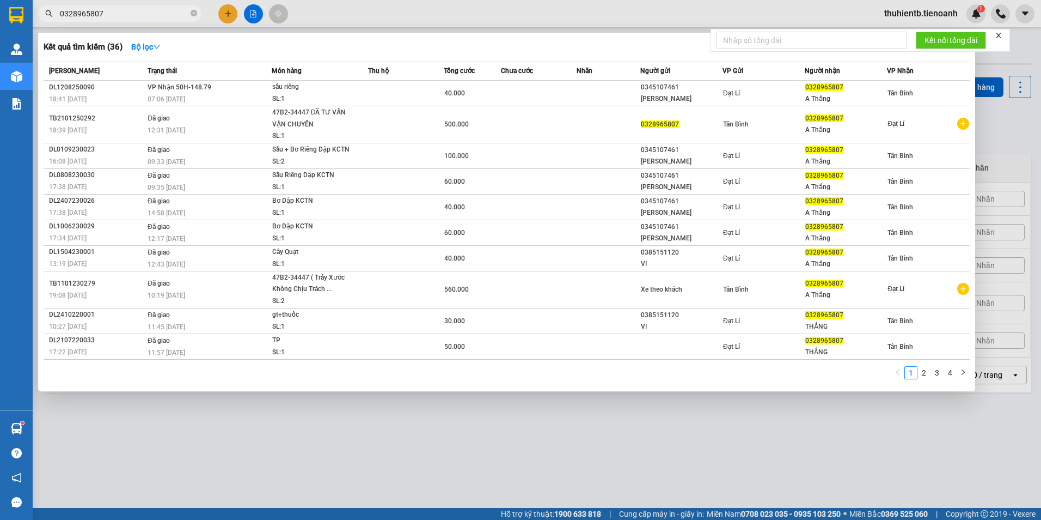
click at [110, 11] on input "0328965807" at bounding box center [124, 14] width 129 height 12
paste input "963230222"
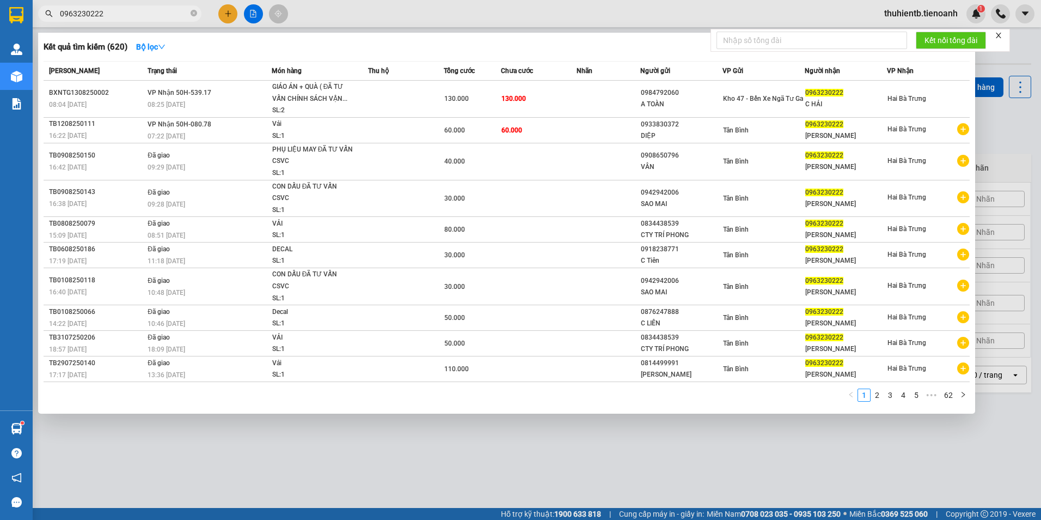
type input "0963230222"
click at [463, 435] on div at bounding box center [520, 260] width 1041 height 520
click at [463, 435] on div "ver 1.8.137 Kho gửi Trên xe Kho nhận Hàng đã giao Đơn hàng 5 đơn Khối lượng 25 …" at bounding box center [537, 293] width 998 height 520
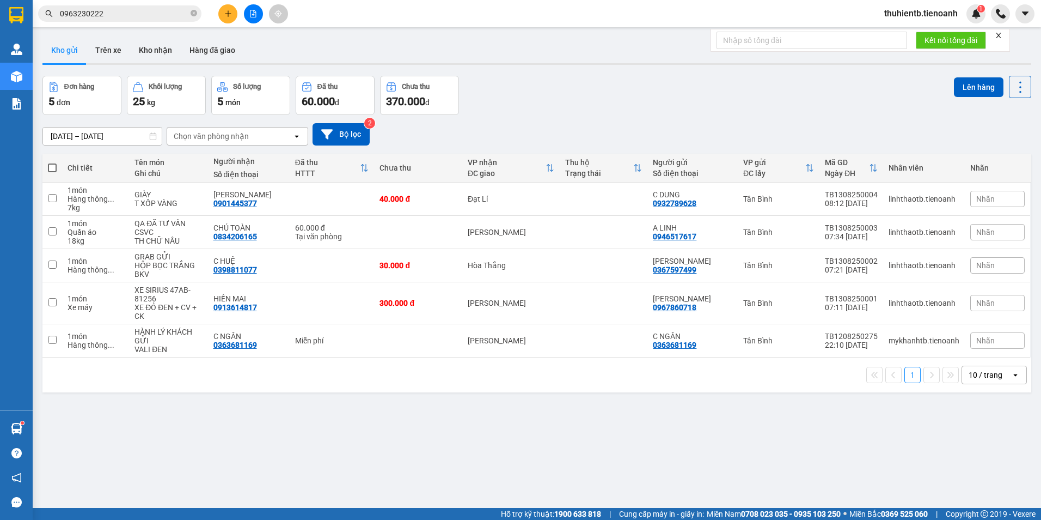
click at [429, 449] on div "ver 1.8.137 Kho gửi Trên xe Kho nhận Hàng đã giao Đơn hàng 5 đơn Khối lượng 25 …" at bounding box center [537, 293] width 998 height 520
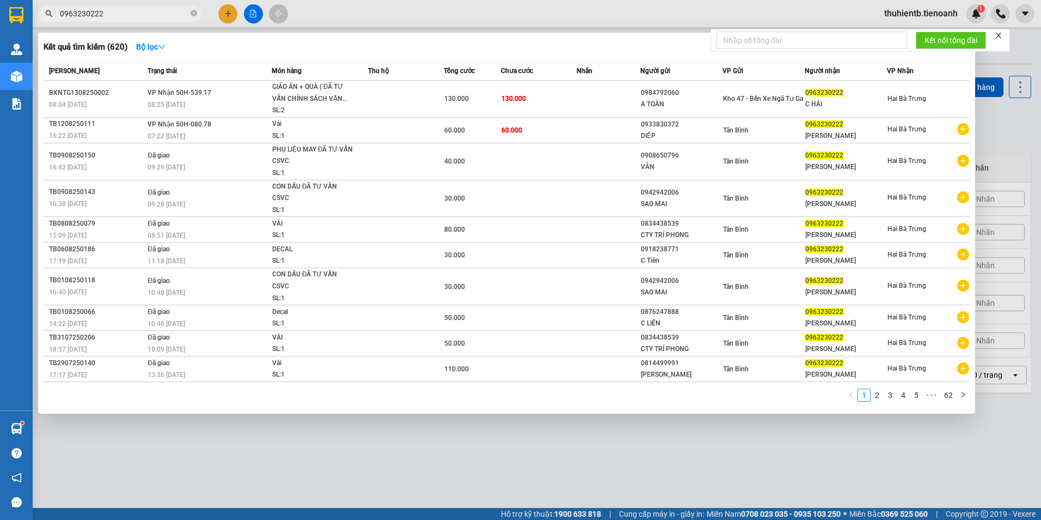
click at [101, 13] on input "0963230222" at bounding box center [124, 14] width 129 height 12
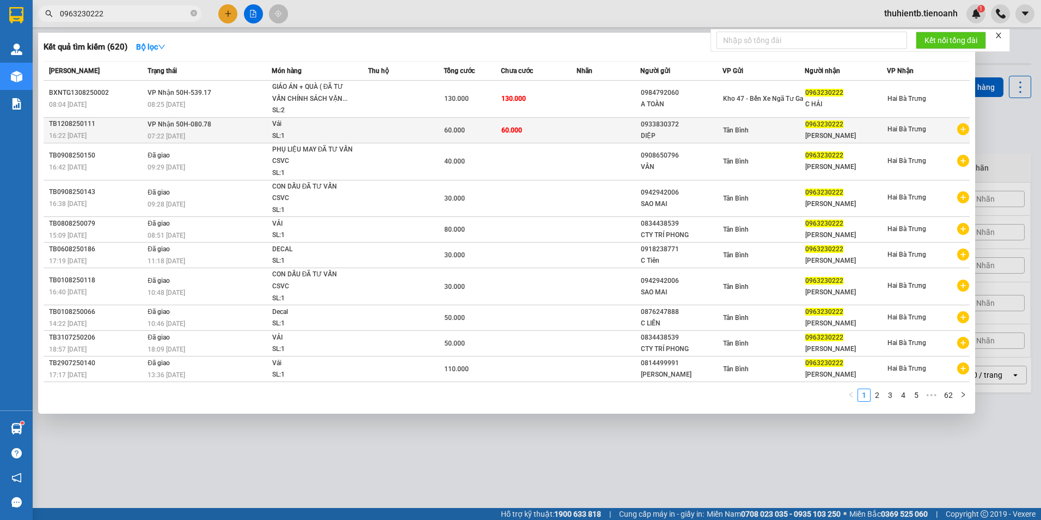
click at [141, 130] on div "16:22 [DATE]" at bounding box center [96, 136] width 95 height 12
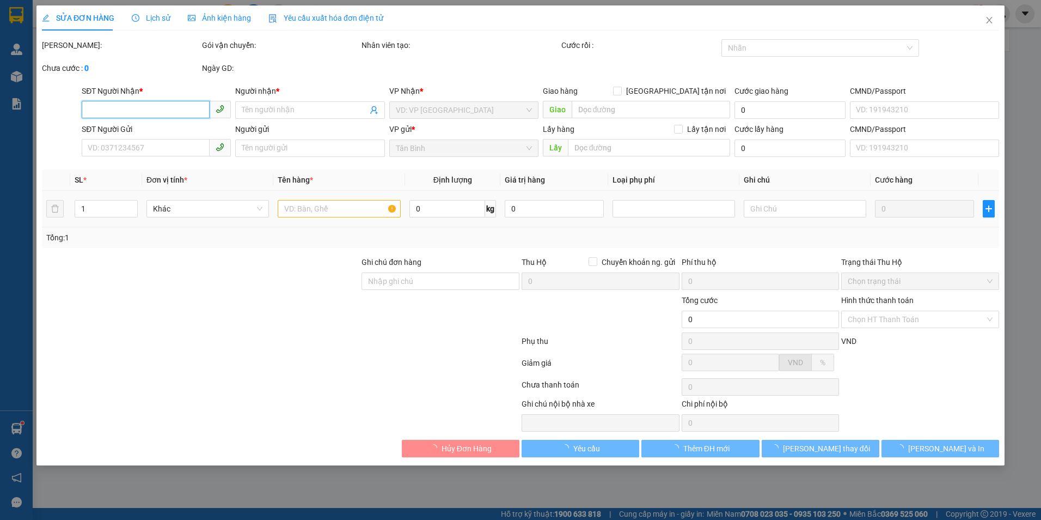
type input "0963230222"
type input "[PERSON_NAME]"
type input "0933830372"
type input "DIỆP"
type input "60.000"
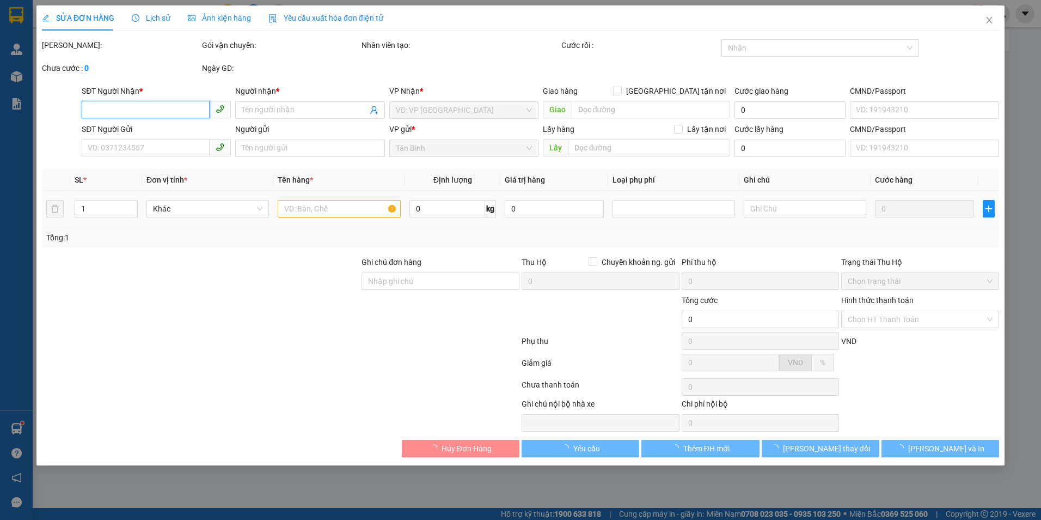
type input "60.000"
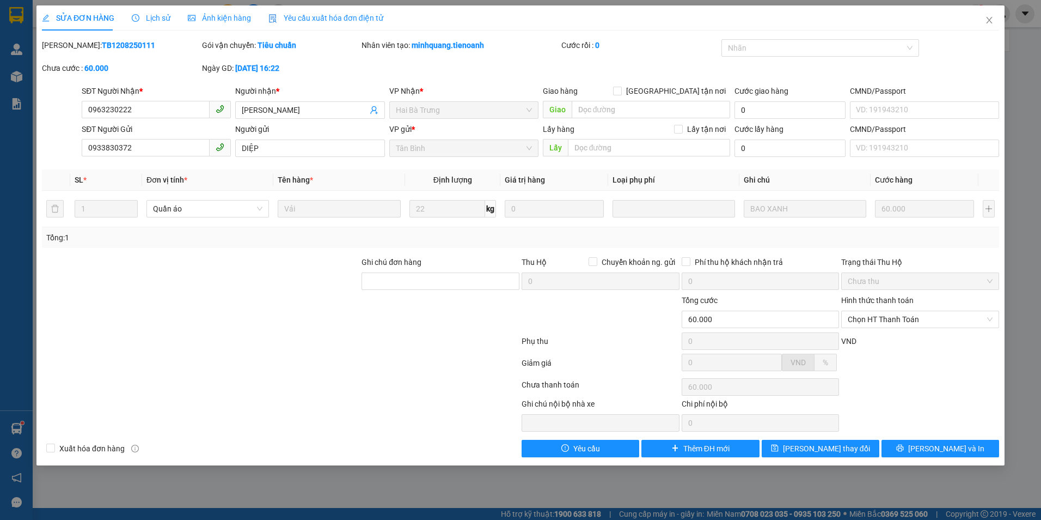
click at [136, 42] on div "Mã ĐH: TB1208250111" at bounding box center [121, 45] width 158 height 12
click at [115, 46] on b "TB1208250111" at bounding box center [128, 45] width 53 height 9
copy b "TB1208250111"
click at [991, 19] on icon "close" at bounding box center [989, 20] width 6 height 7
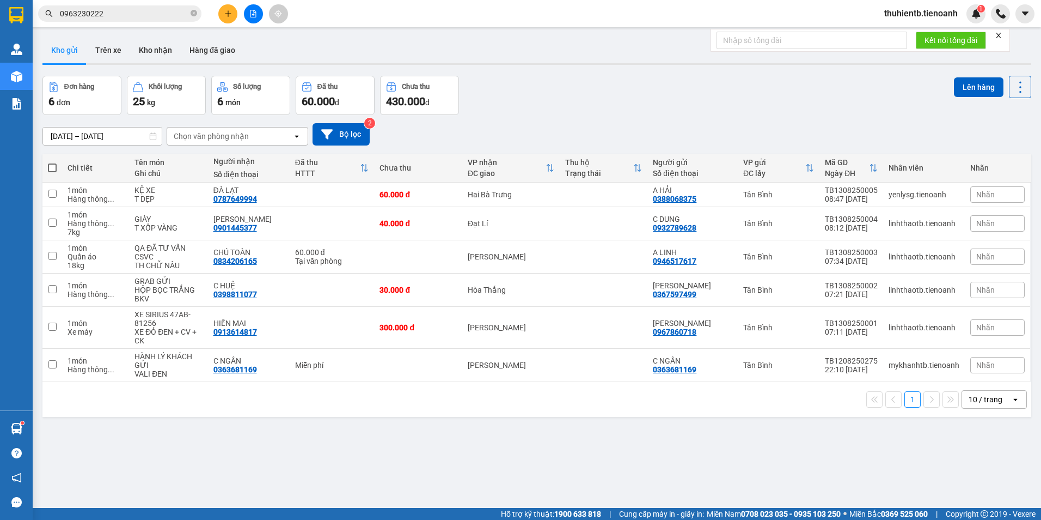
click at [135, 14] on input "0963230222" at bounding box center [124, 14] width 129 height 12
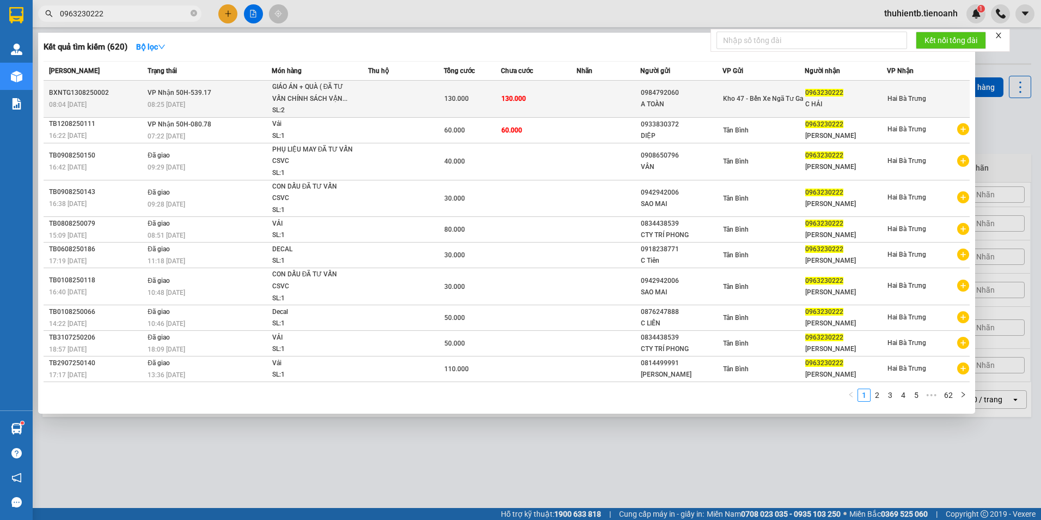
click at [239, 105] on div "08:25 [DATE]" at bounding box center [210, 105] width 124 height 12
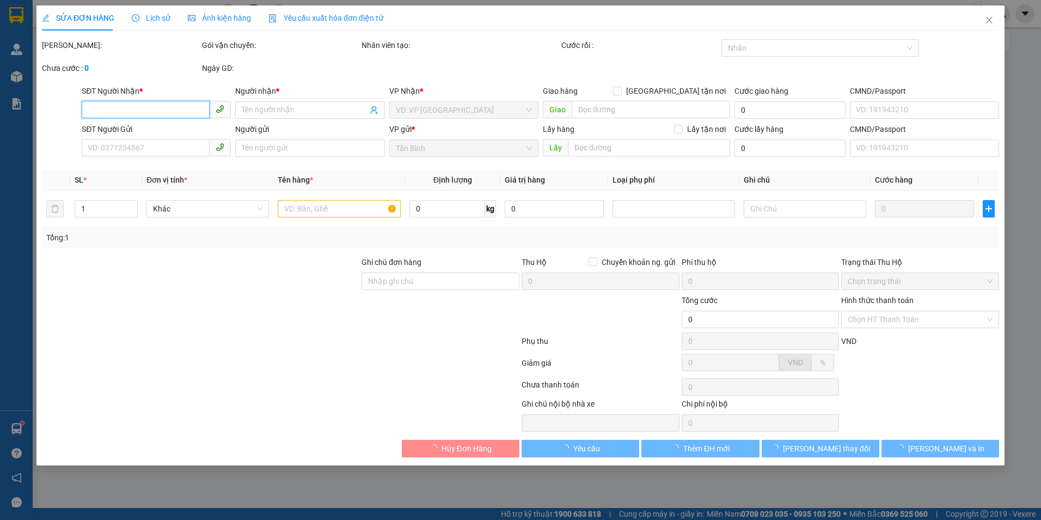
type input "0963230222"
type input "C HẢI"
type input "0984792060"
type input "A TOÀN"
type input "130.000"
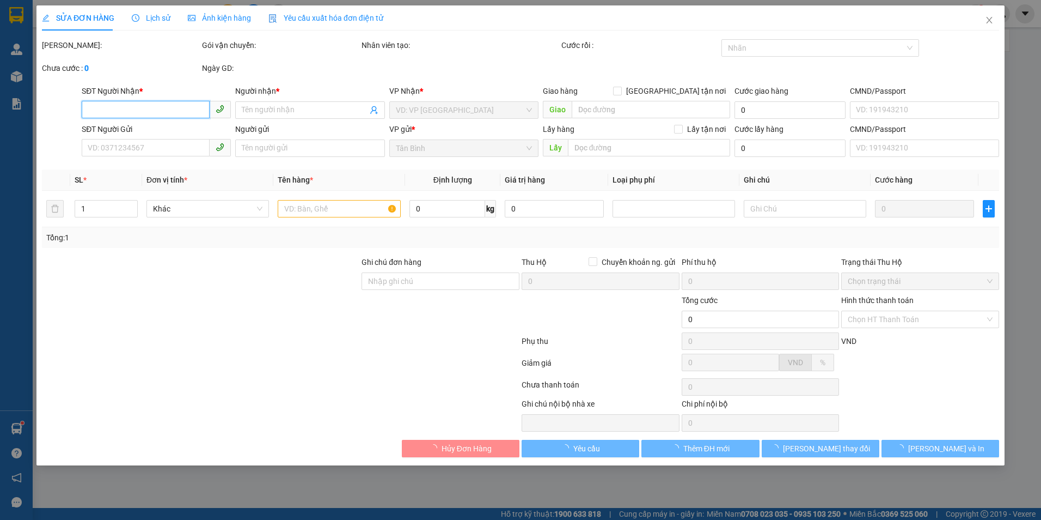
type input "130.000"
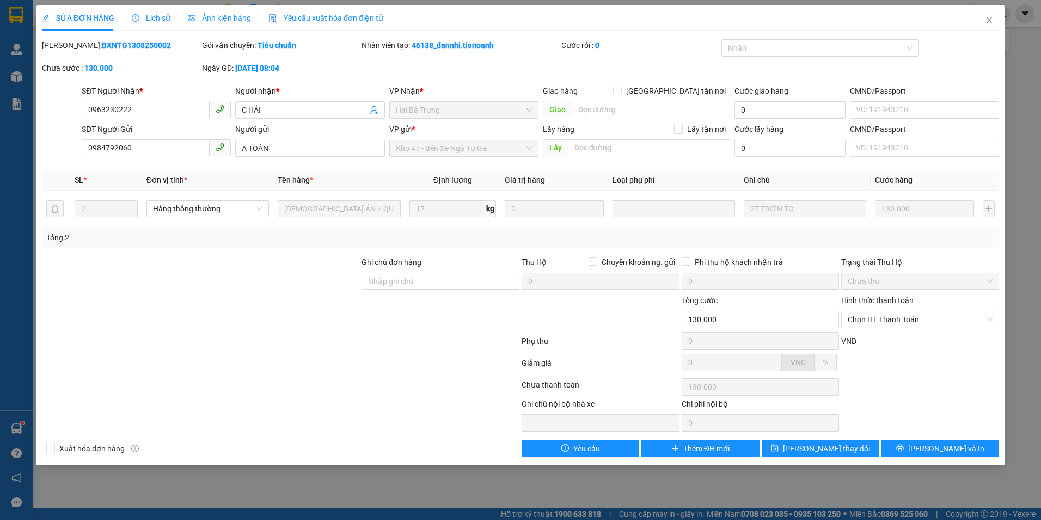
drag, startPoint x: 146, startPoint y: 44, endPoint x: 71, endPoint y: 45, distance: 74.6
click at [71, 45] on div "[PERSON_NAME]: BXNTG1308250002" at bounding box center [121, 45] width 158 height 12
copy b "BXNTG1308250002"
click at [988, 19] on icon "close" at bounding box center [989, 20] width 6 height 7
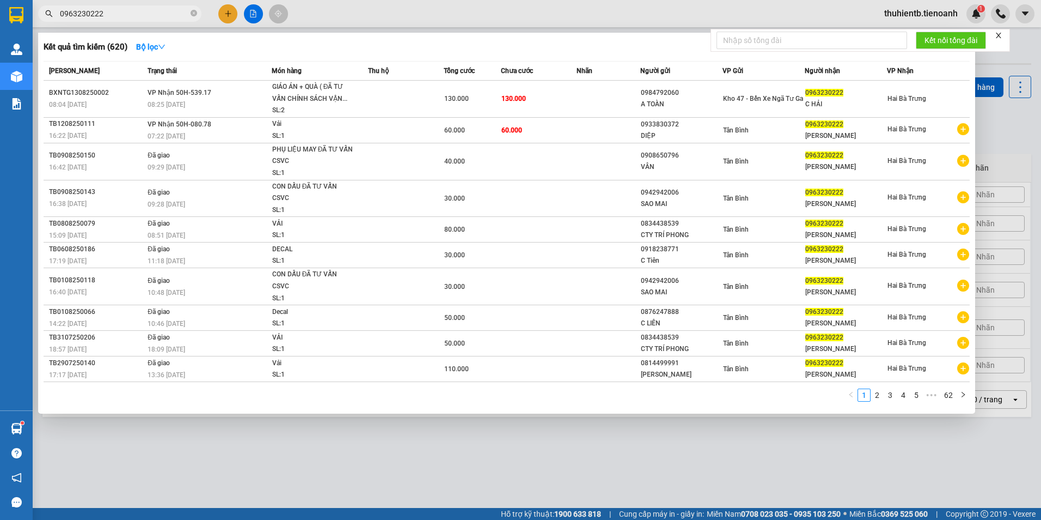
click at [115, 10] on input "0963230222" at bounding box center [124, 14] width 129 height 12
click at [147, 15] on input "0963230222" at bounding box center [124, 14] width 129 height 12
paste input "46396747"
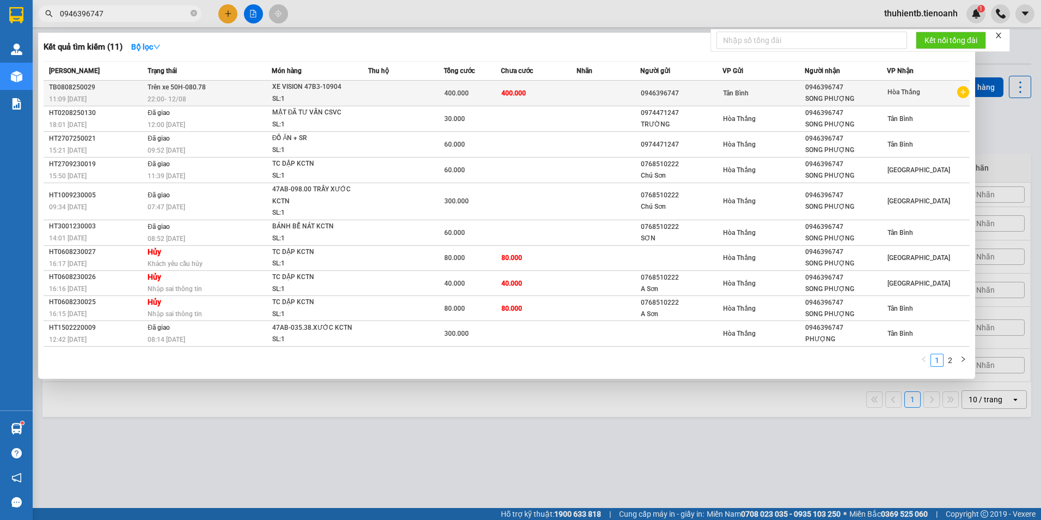
type input "0946396747"
click at [202, 96] on div "22:00 [DATE]" at bounding box center [210, 99] width 124 height 12
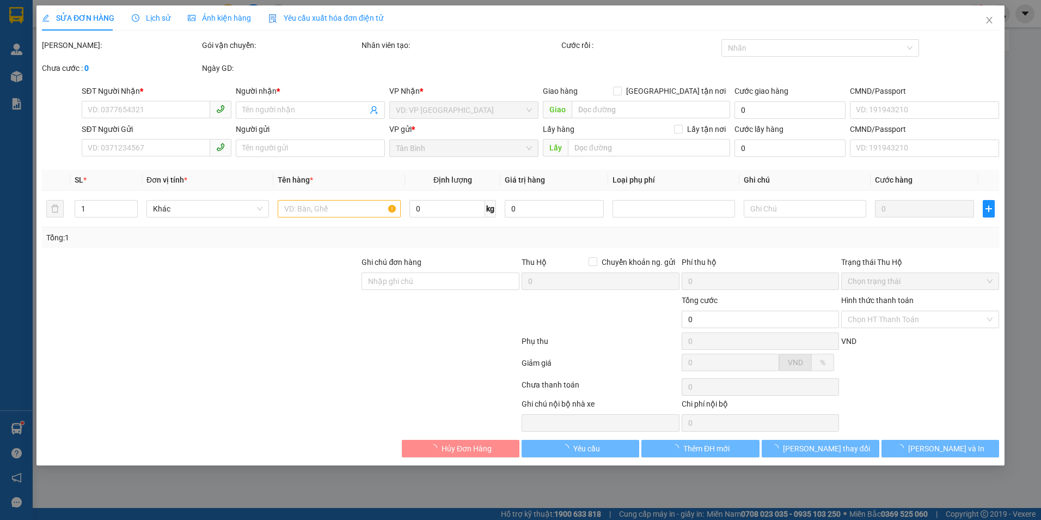
type input "0946396747"
type input "SONG PHƯỢNG"
type input "0946396747"
type input "400.000"
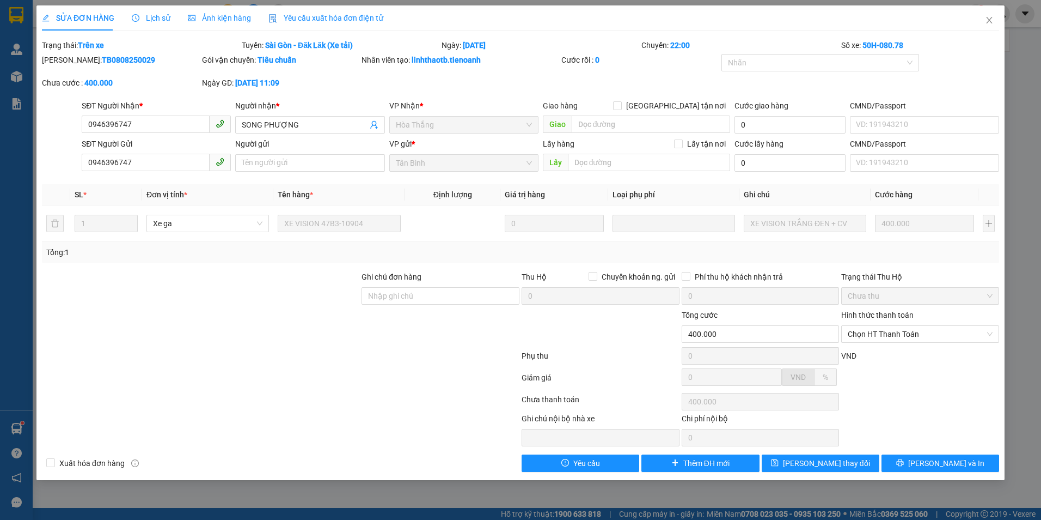
click at [159, 14] on span "Lịch sử" at bounding box center [151, 18] width 39 height 9
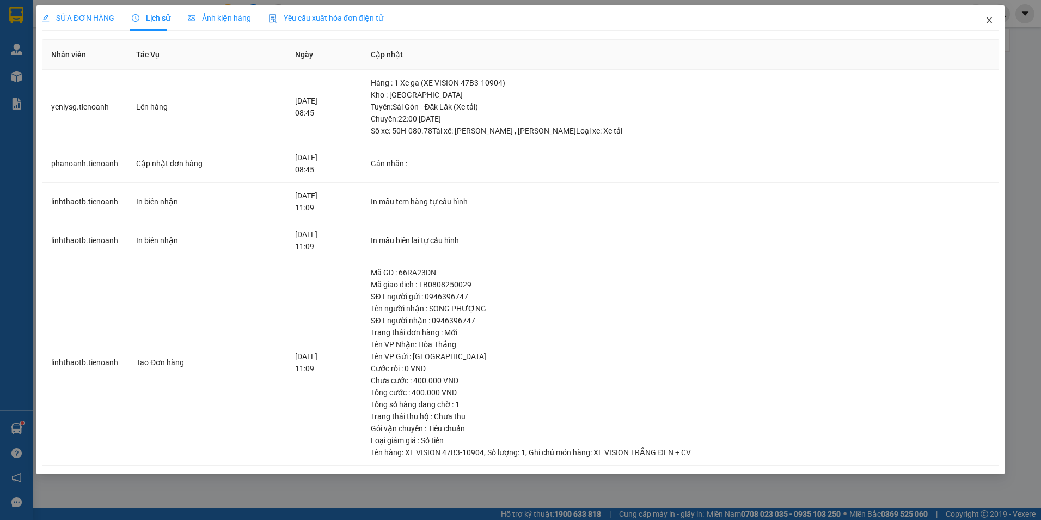
click at [988, 21] on icon "close" at bounding box center [989, 20] width 9 height 9
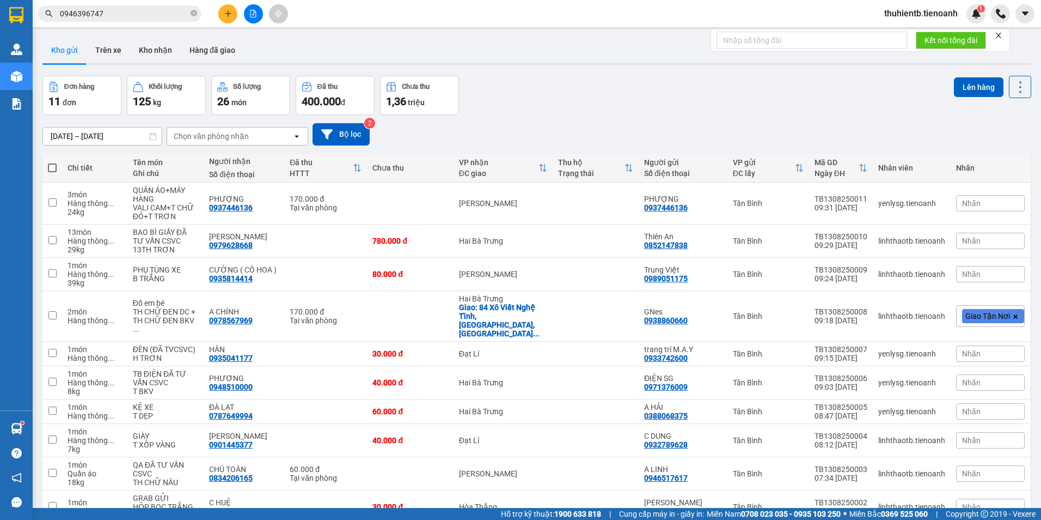
click at [153, 13] on input "0946396747" at bounding box center [124, 14] width 129 height 12
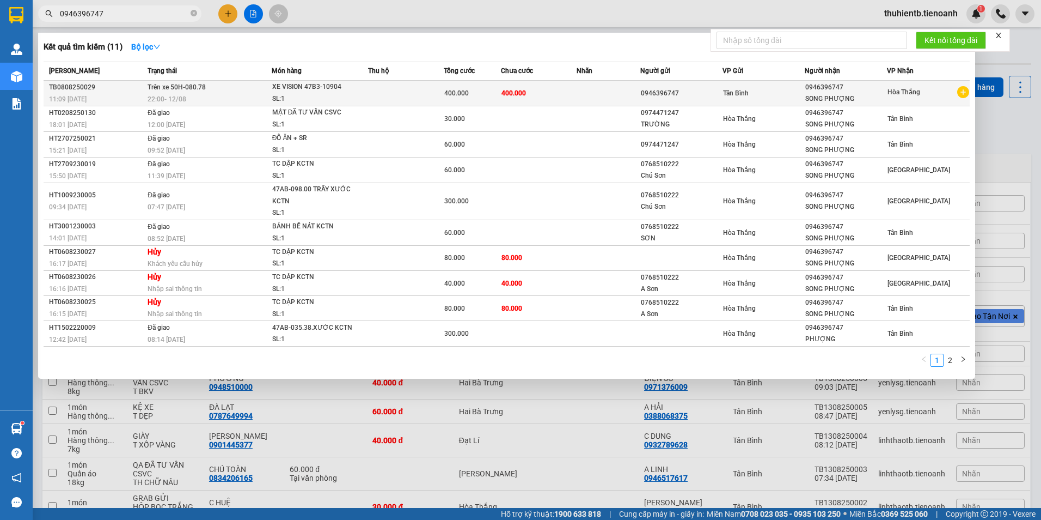
click at [260, 92] on td "Trên xe 50H-080.78 22:00 [DATE]" at bounding box center [208, 94] width 127 height 26
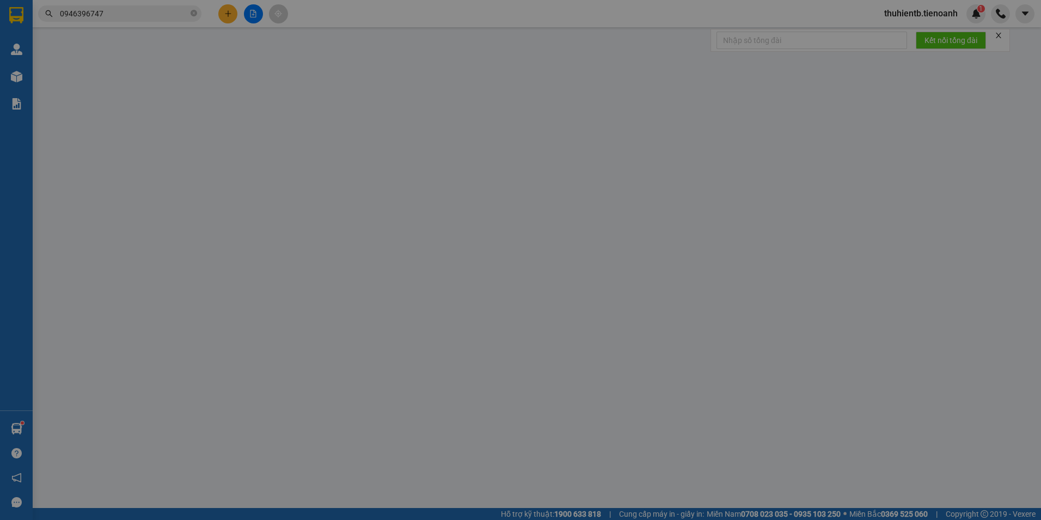
type input "0946396747"
type input "SONG PHƯỢNG"
type input "0946396747"
type input "400.000"
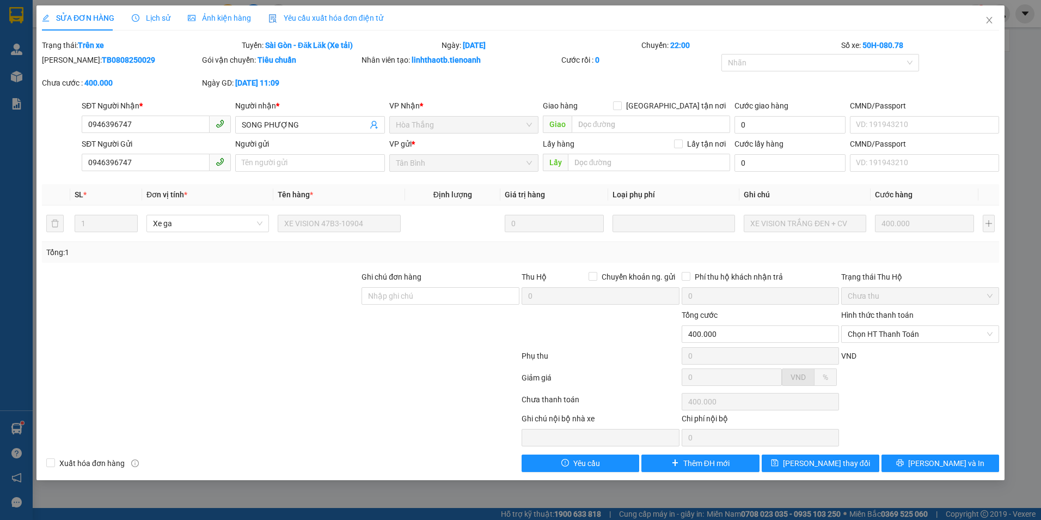
click at [165, 21] on span "Lịch sử" at bounding box center [151, 18] width 39 height 9
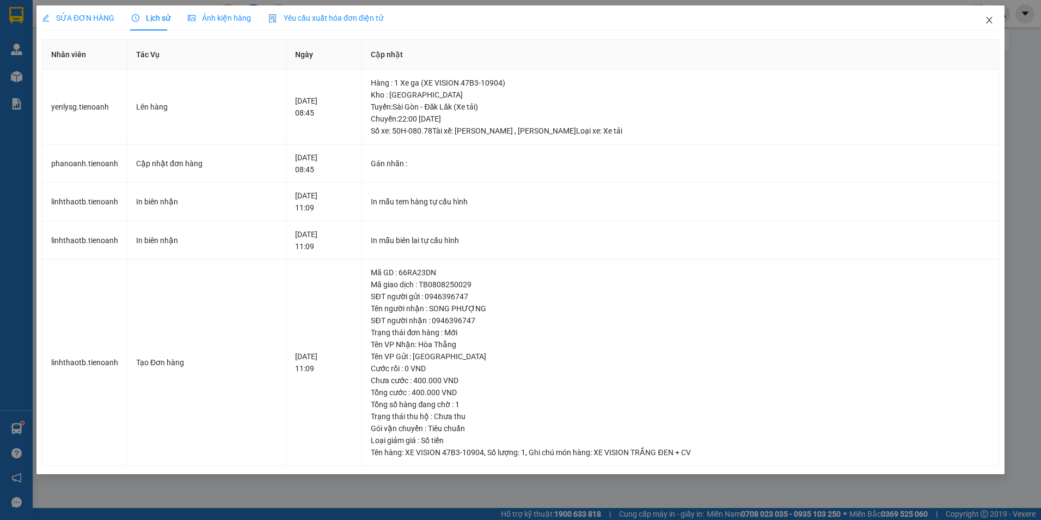
click at [984, 22] on span "Close" at bounding box center [989, 20] width 31 height 31
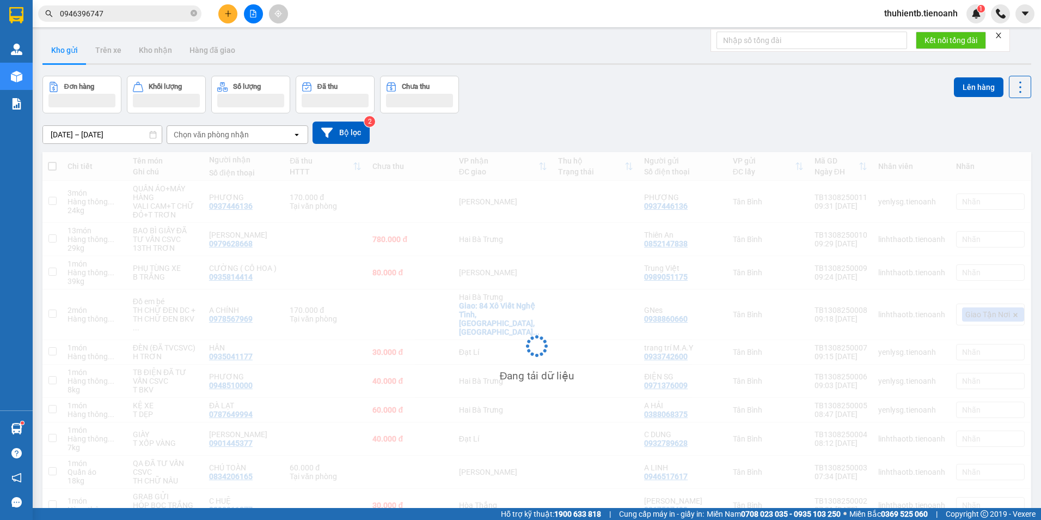
click at [127, 16] on input "0946396747" at bounding box center [124, 14] width 129 height 12
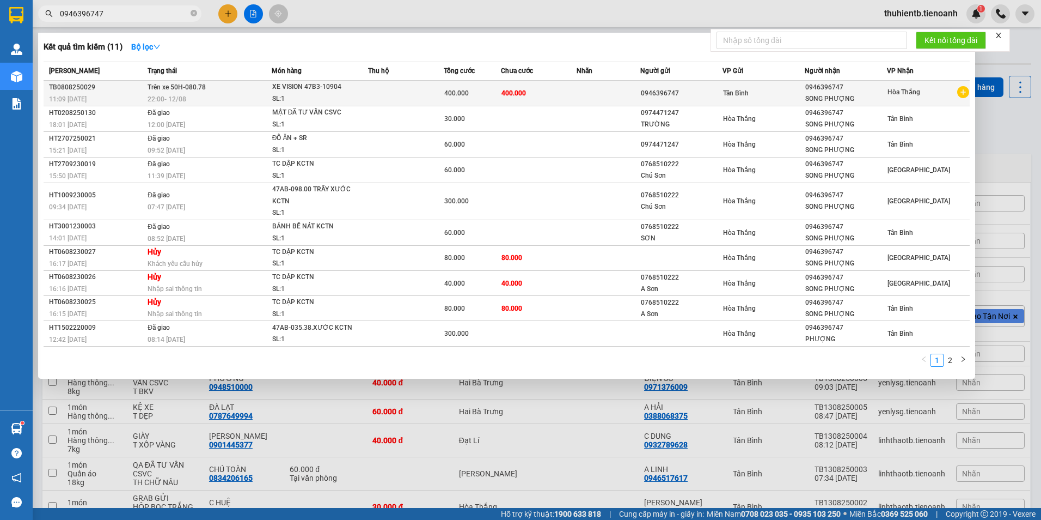
click at [234, 88] on td "Trên xe 50H-080.78 22:00 [DATE]" at bounding box center [208, 94] width 127 height 26
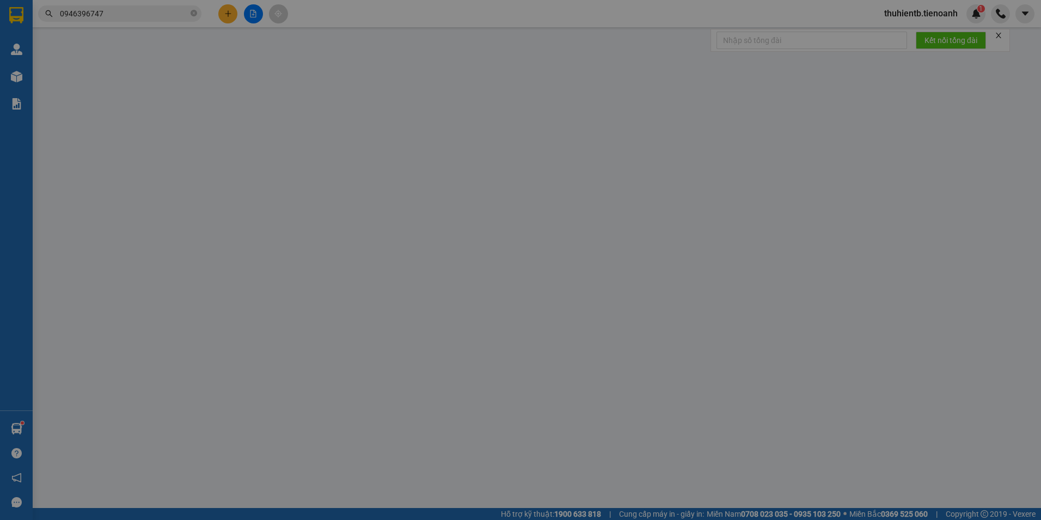
type input "0946396747"
type input "SONG PHƯỢNG"
type input "0946396747"
type input "400.000"
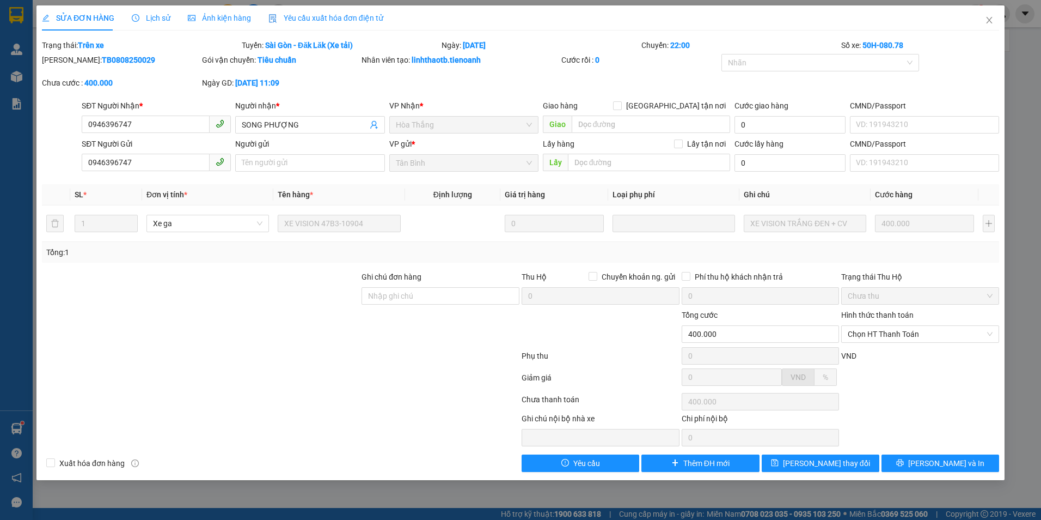
drag, startPoint x: 153, startPoint y: 14, endPoint x: 160, endPoint y: 22, distance: 10.4
click at [153, 15] on span "Lịch sử" at bounding box center [151, 18] width 39 height 9
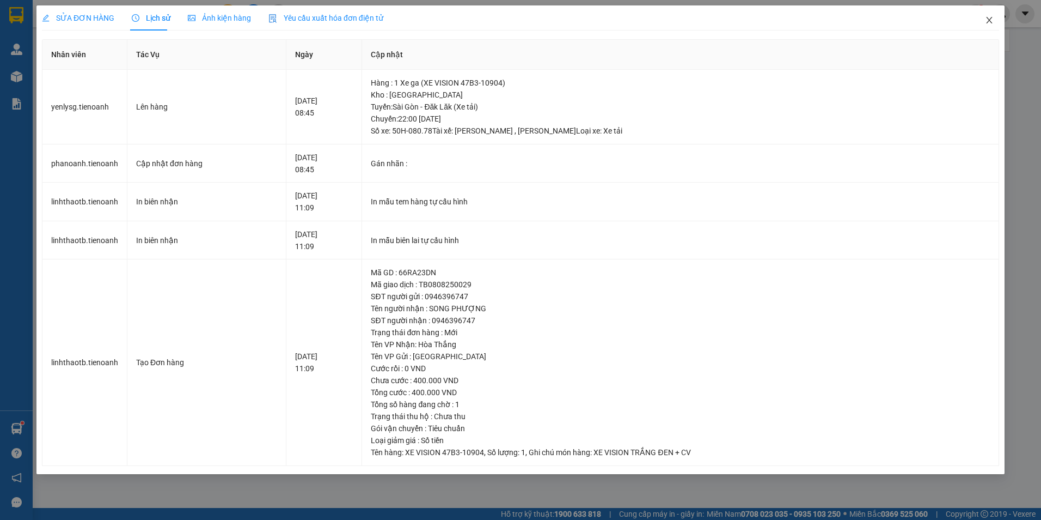
click at [992, 19] on icon "close" at bounding box center [989, 20] width 9 height 9
click at [992, 19] on div at bounding box center [1000, 13] width 19 height 19
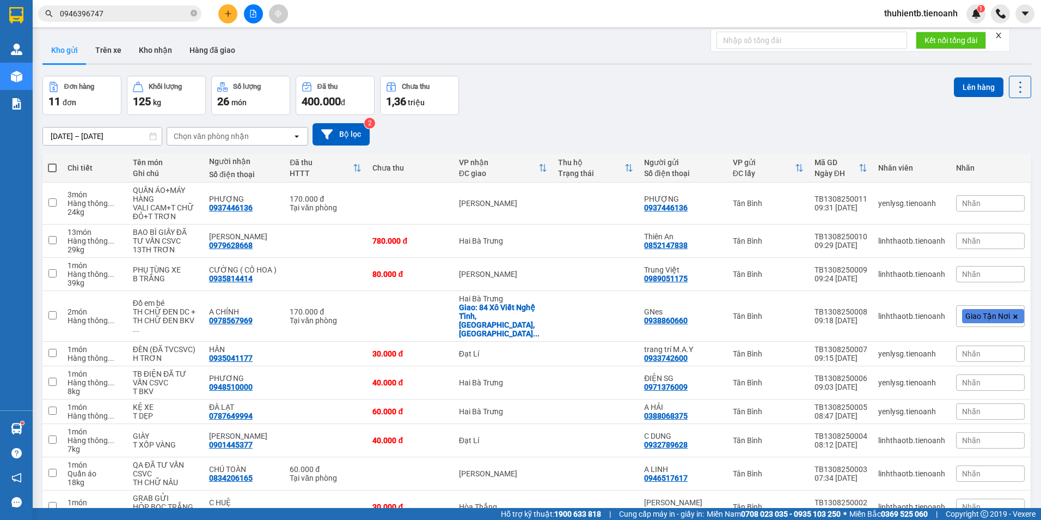
click at [119, 17] on input "0946396747" at bounding box center [124, 14] width 129 height 12
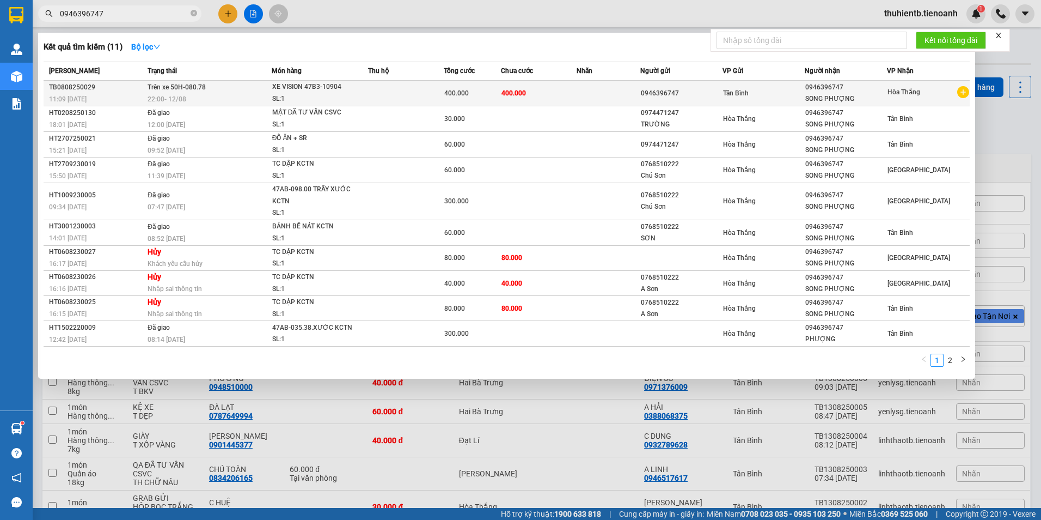
click at [161, 93] on td "Trên xe 50H-080.78 22:00 [DATE]" at bounding box center [208, 94] width 127 height 26
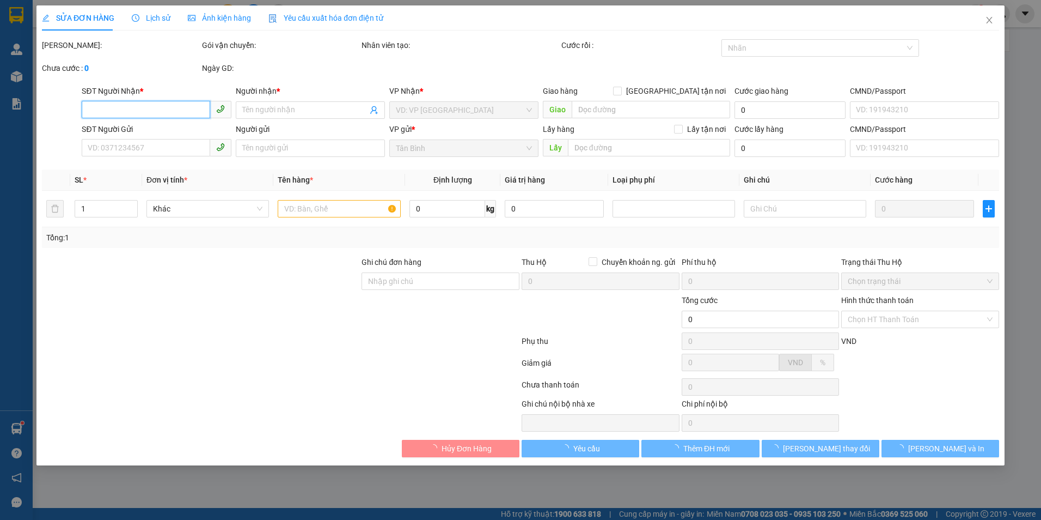
type input "0946396747"
type input "SONG PHƯỢNG"
type input "0946396747"
type input "400.000"
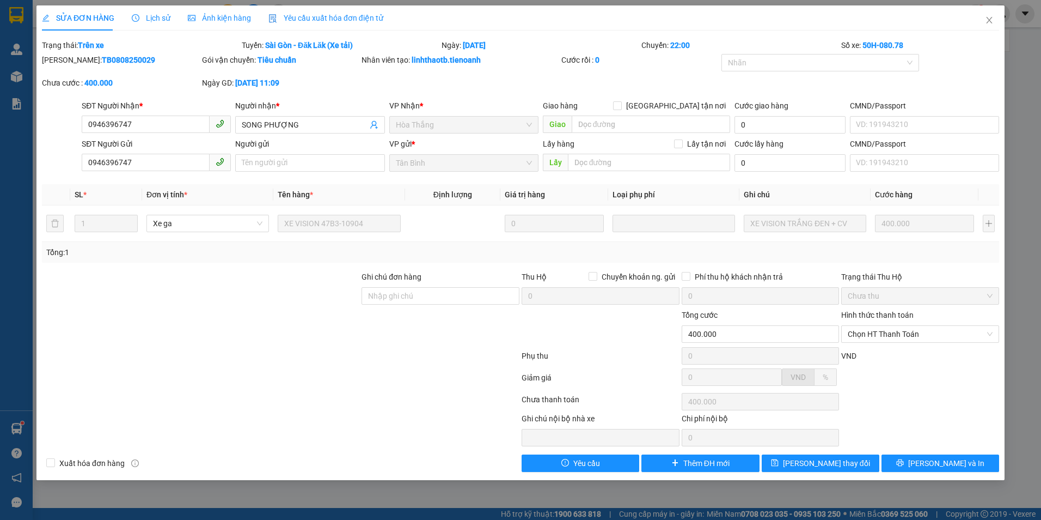
click at [153, 16] on span "Lịch sử" at bounding box center [151, 18] width 39 height 9
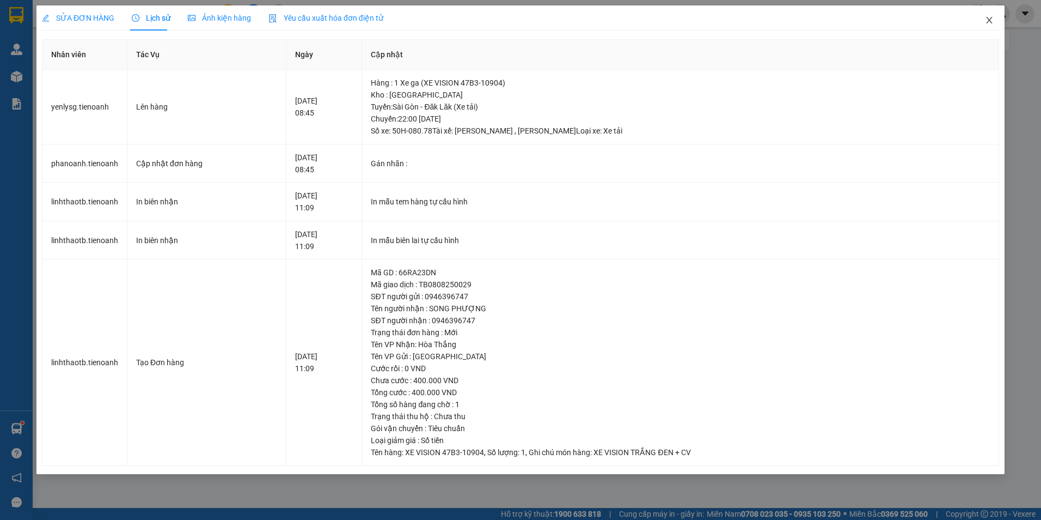
click at [991, 17] on icon "close" at bounding box center [989, 20] width 9 height 9
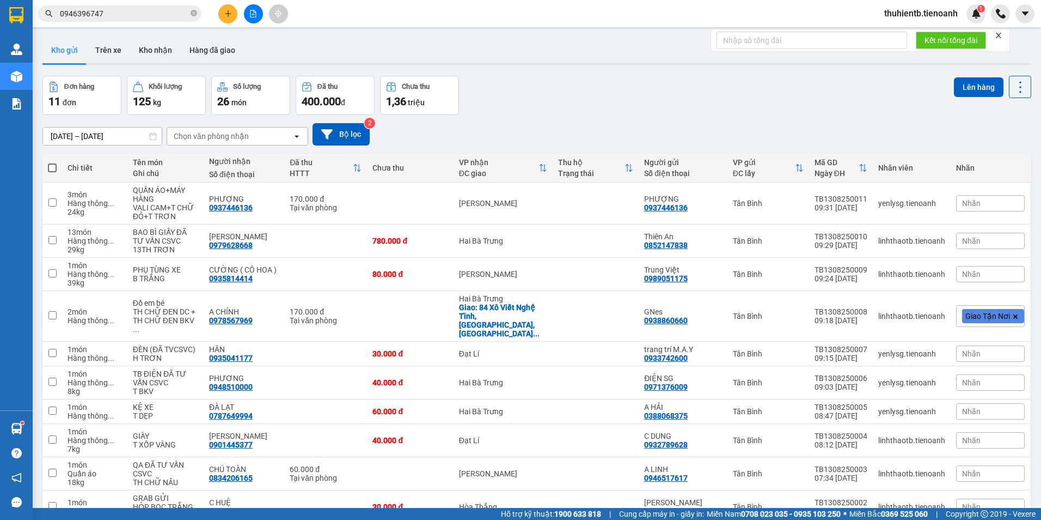
click at [138, 17] on input "0946396747" at bounding box center [124, 14] width 129 height 12
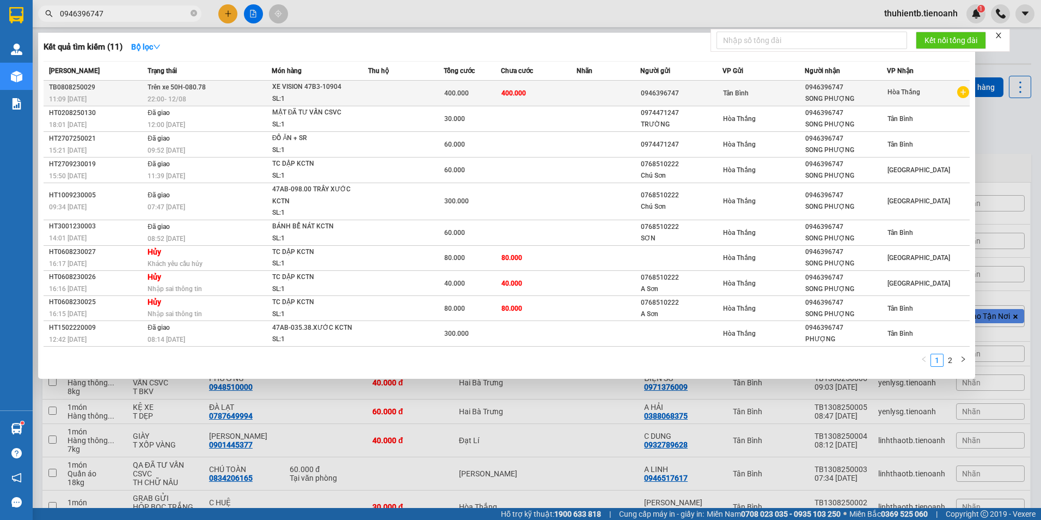
click at [156, 83] on span "Trên xe 50H-080.78" at bounding box center [177, 87] width 58 height 8
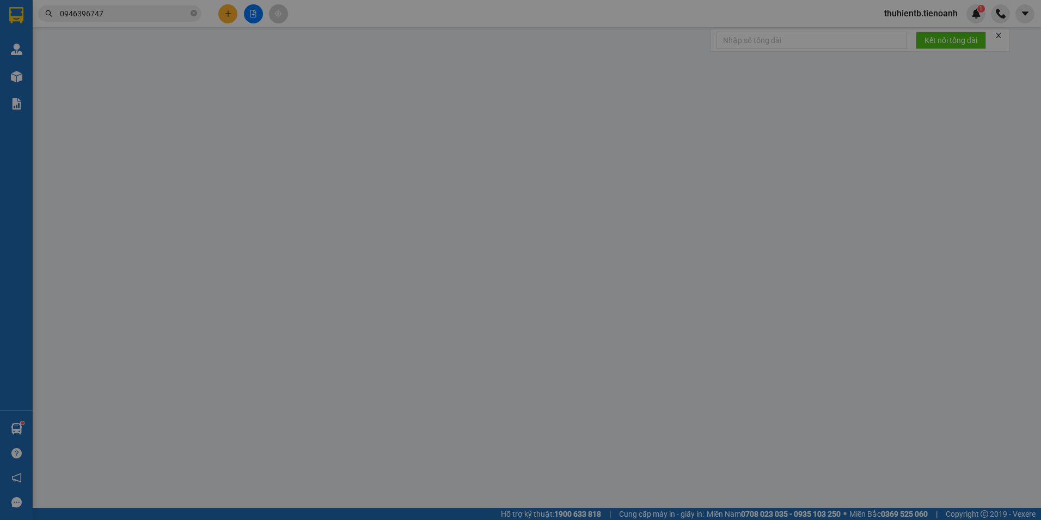
type input "0946396747"
type input "SONG PHƯỢNG"
type input "0946396747"
type input "400.000"
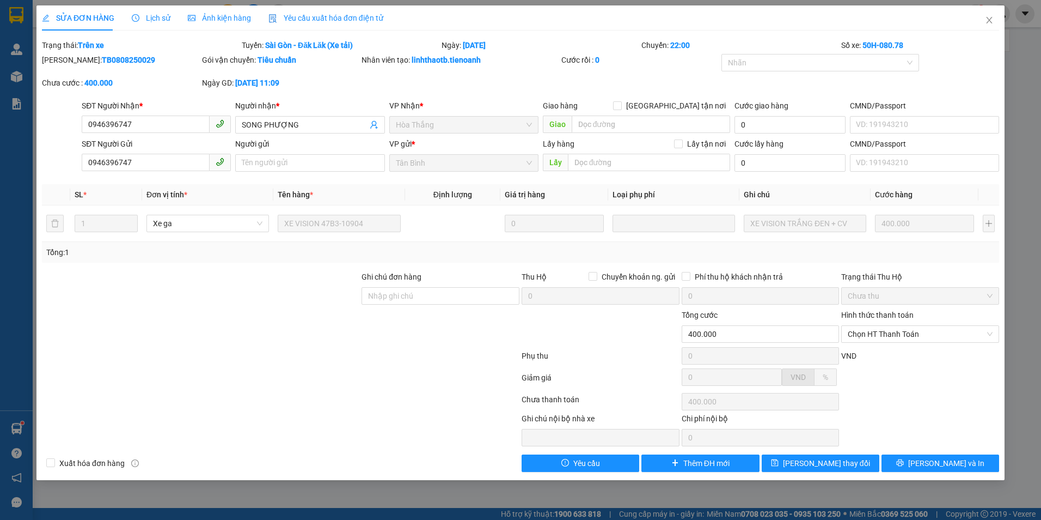
click at [152, 24] on div "Lịch sử" at bounding box center [151, 17] width 39 height 25
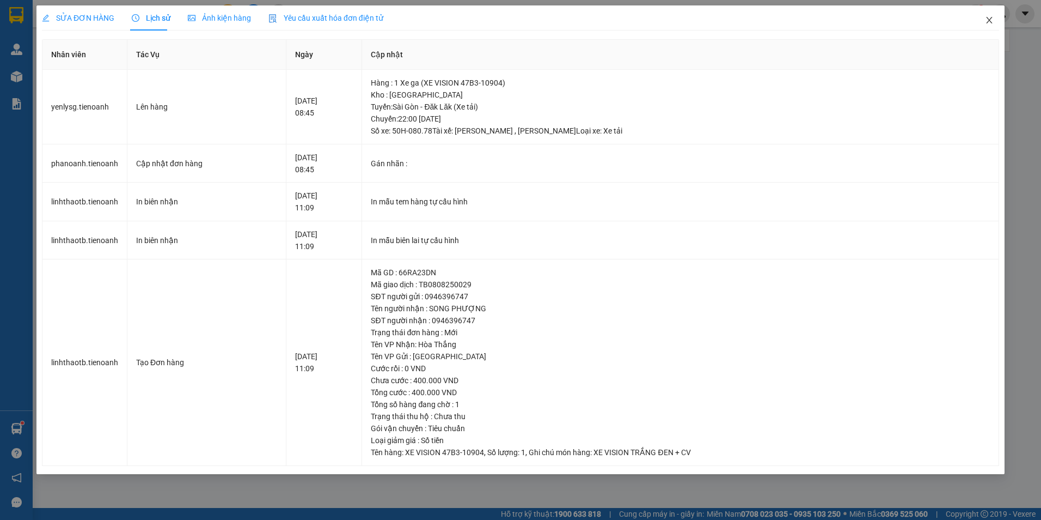
click at [986, 17] on icon "close" at bounding box center [989, 20] width 9 height 9
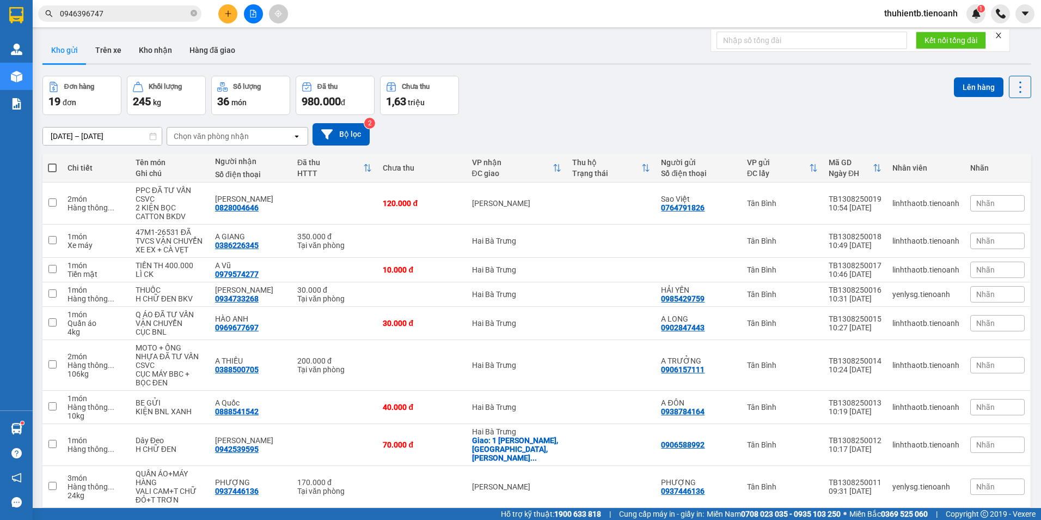
click at [472, 5] on div "Kết quả tìm kiếm ( 11 ) Bộ lọc Mã ĐH Trạng thái Món hàng Thu hộ Tổng cước Chưa …" at bounding box center [520, 13] width 1041 height 27
